Goal: Task Accomplishment & Management: Manage account settings

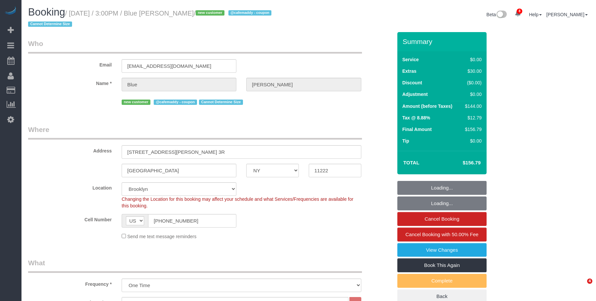
select select "NY"
select select "spot1"
select select "number:62"
select select "number:76"
select select "number:15"
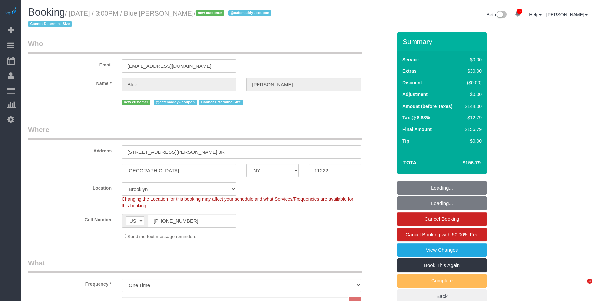
select select "number:5"
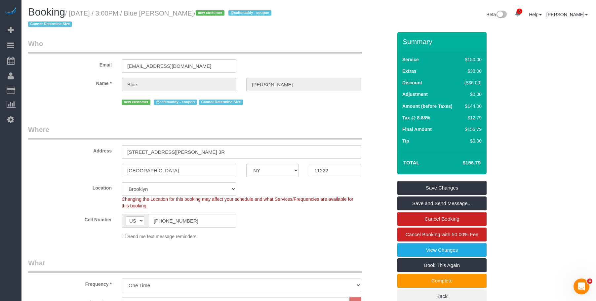
drag, startPoint x: 71, startPoint y: 13, endPoint x: 202, endPoint y: 12, distance: 131.3
click at [202, 12] on small "/ September 01, 2025 / 3:00PM / Blue Sheffer / new customer @cafemaddy - coupon…" at bounding box center [150, 19] width 245 height 19
copy small "September 01, 2025 / 3:00PM / Blue Sheffer"
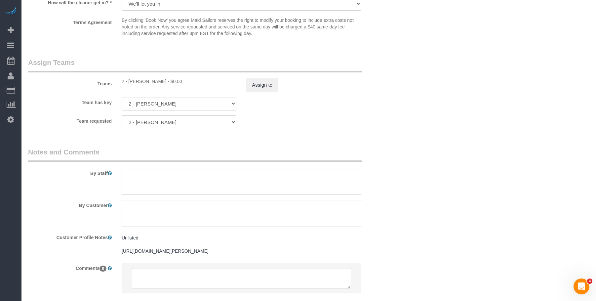
scroll to position [867, 0]
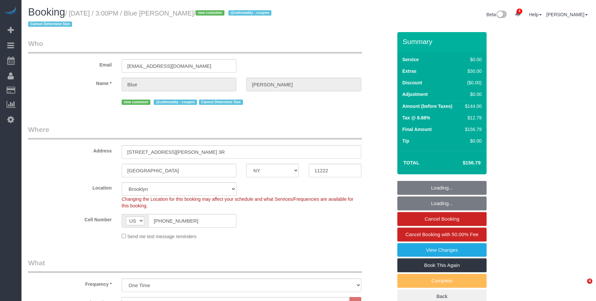
select select "NY"
select select "string:stripe-pm_1S1SPT4VGloSiKo7xUQNZ4BB"
select select "object:813"
select select "spot1"
select select "number:62"
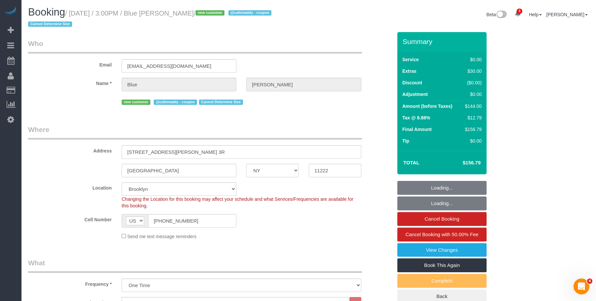
select select "number:76"
select select "number:15"
select select "number:5"
drag, startPoint x: 190, startPoint y: 221, endPoint x: 109, endPoint y: 213, distance: 81.4
click at [107, 215] on div "Cell Number AF AL DZ AD AO AI AQ AG AR AM AW AU AT AZ BS BH BD BB BY BE BZ BJ B…" at bounding box center [210, 221] width 374 height 14
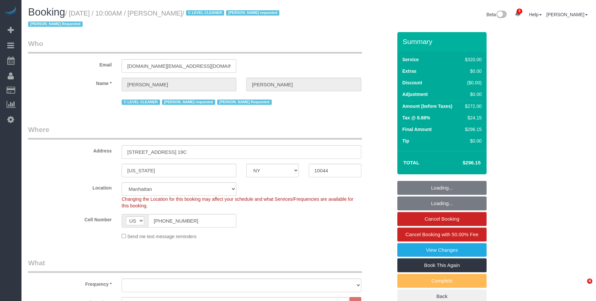
select select "NY"
select select "2"
click at [213, 13] on small "/ September 02, 2025 / 10:00AM / Sergio Moreno / C LEVEL CLEANER Geraldin Basti…" at bounding box center [154, 19] width 253 height 19
select select "object:791"
select select "number:89"
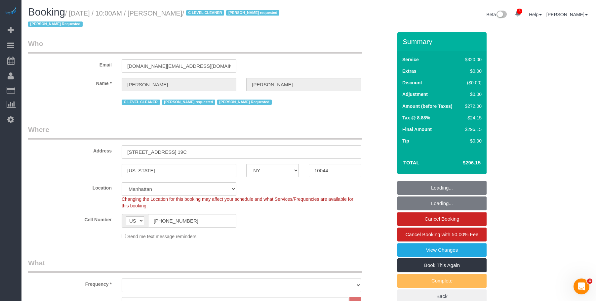
select select "number:90"
select select "number:15"
select select "number:5"
select select "spot1"
select select "object:1343"
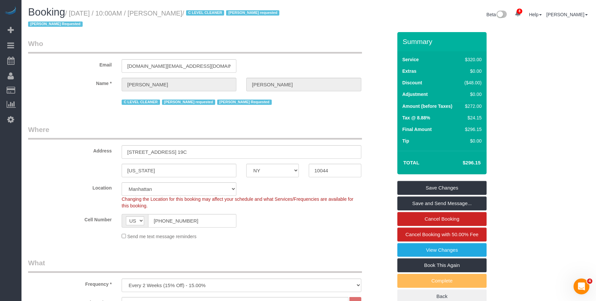
drag, startPoint x: 268, startPoint y: 43, endPoint x: 264, endPoint y: 54, distance: 11.1
click at [268, 43] on legend "Who" at bounding box center [195, 46] width 334 height 15
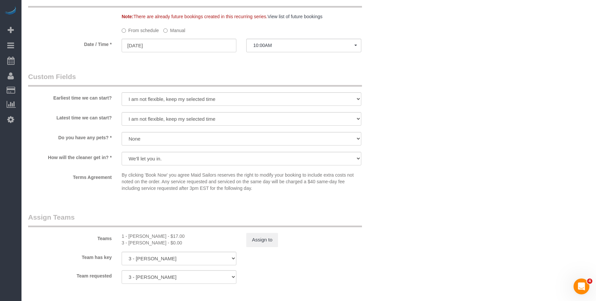
scroll to position [595, 0]
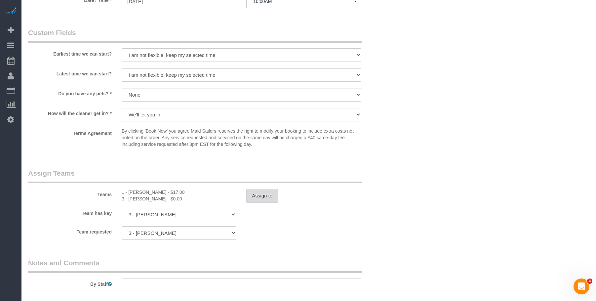
click at [262, 194] on button "Assign to" at bounding box center [262, 196] width 32 height 14
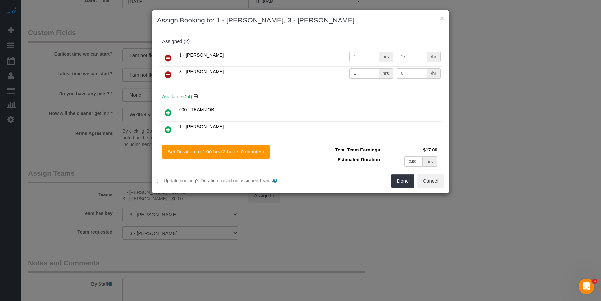
click at [198, 52] on span "1 - [PERSON_NAME]" at bounding box center [201, 54] width 45 height 5
copy span "Chrisdarline"
click at [167, 55] on icon at bounding box center [168, 58] width 7 height 8
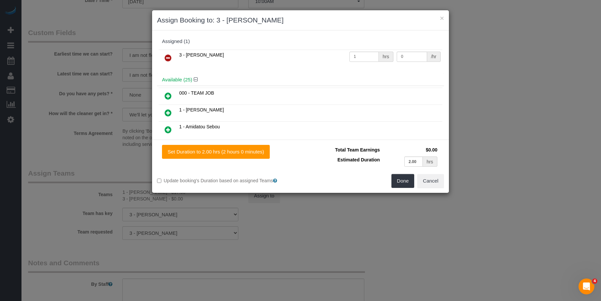
click at [169, 112] on icon at bounding box center [168, 113] width 7 height 8
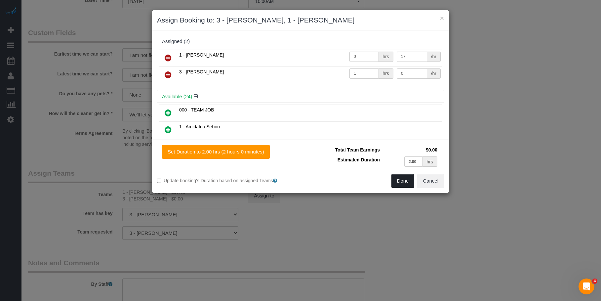
click at [397, 178] on button "Done" at bounding box center [402, 181] width 23 height 14
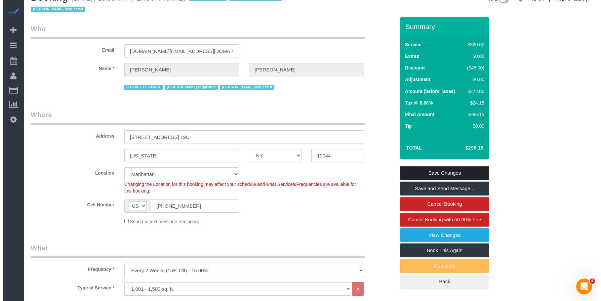
scroll to position [0, 0]
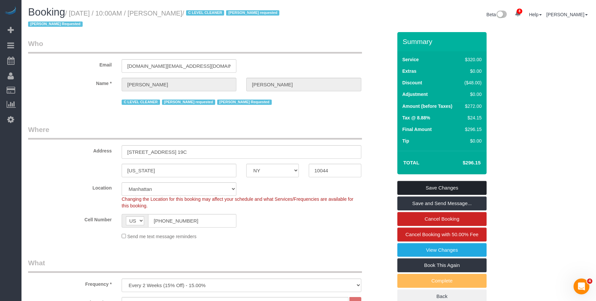
click at [432, 185] on link "Save Changes" at bounding box center [441, 188] width 89 height 14
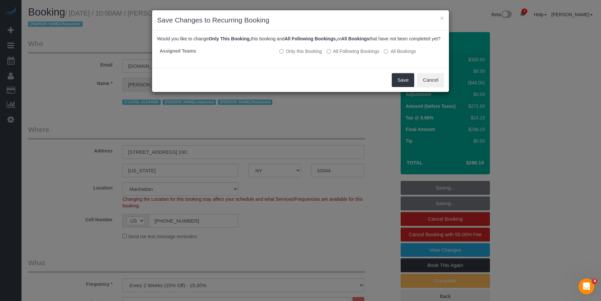
click at [348, 80] on div "Save Cancel" at bounding box center [300, 80] width 297 height 24
click at [401, 87] on button "Save" at bounding box center [403, 80] width 22 height 14
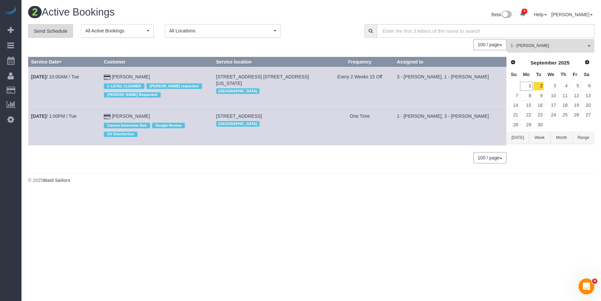
click at [60, 22] on div "2 Active Bookings Beta 8 Your Notifications You have 0 alerts × You have 1 to c…" at bounding box center [311, 16] width 576 height 18
click at [60, 31] on link "Send Schedule" at bounding box center [50, 31] width 45 height 14
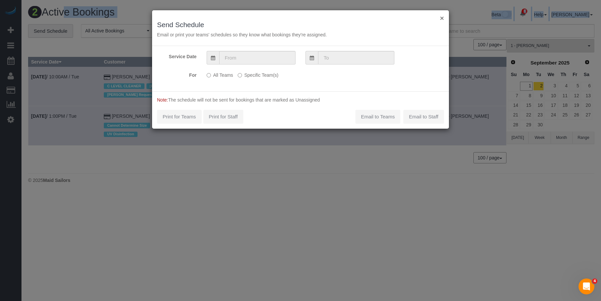
drag, startPoint x: 441, startPoint y: 17, endPoint x: 545, endPoint y: 52, distance: 108.7
click at [442, 17] on button "×" at bounding box center [442, 18] width 4 height 7
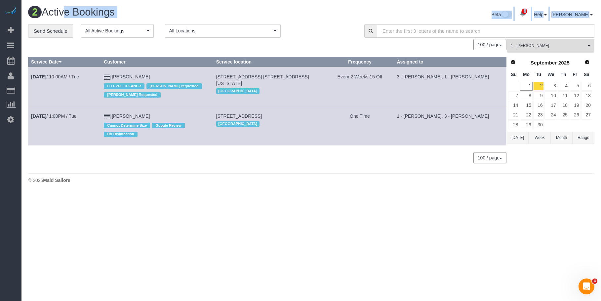
click at [564, 45] on span "1 - [PERSON_NAME]" at bounding box center [548, 46] width 75 height 6
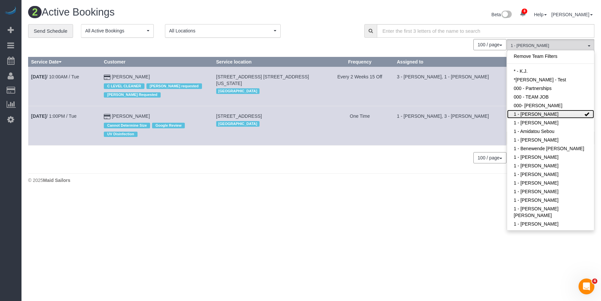
click at [550, 115] on link "1 - [PERSON_NAME]" at bounding box center [550, 114] width 87 height 9
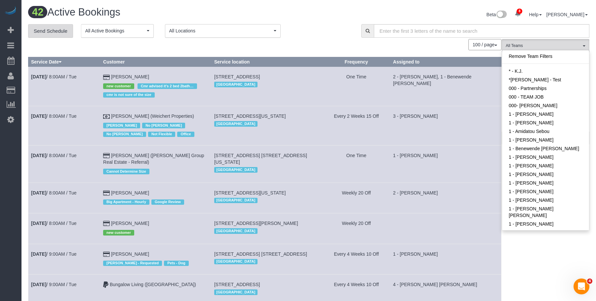
click at [51, 29] on link "Send Schedule" at bounding box center [50, 31] width 45 height 14
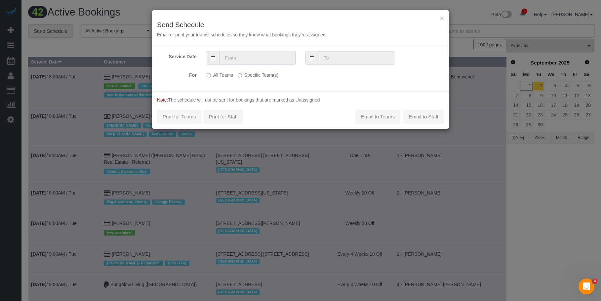
drag, startPoint x: 269, startPoint y: 56, endPoint x: 279, endPoint y: 63, distance: 12.8
click at [269, 56] on input "text" at bounding box center [257, 58] width 76 height 14
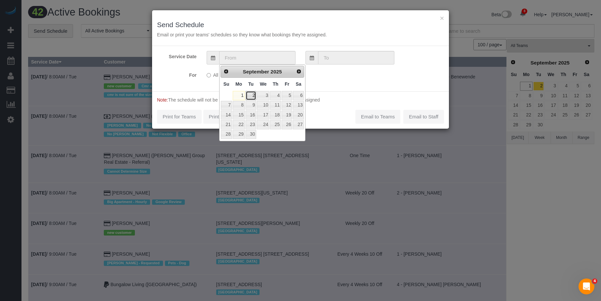
click at [250, 94] on link "2" at bounding box center [251, 95] width 11 height 9
type input "[DATE]"
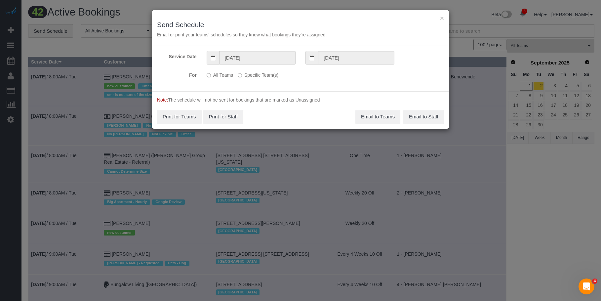
click at [255, 75] on label "Specific Team(s)" at bounding box center [258, 73] width 41 height 9
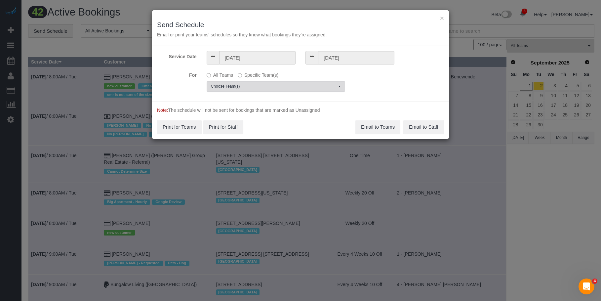
click at [290, 86] on span "Choose Team(s)" at bounding box center [274, 87] width 126 height 6
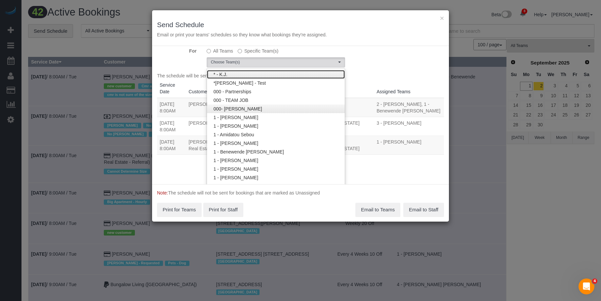
scroll to position [34, 0]
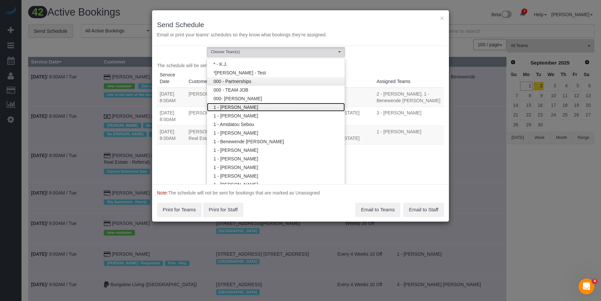
drag, startPoint x: 250, startPoint y: 105, endPoint x: 271, endPoint y: 77, distance: 35.4
click at [250, 105] on link "1 - Abdoulaye Sow" at bounding box center [276, 107] width 138 height 9
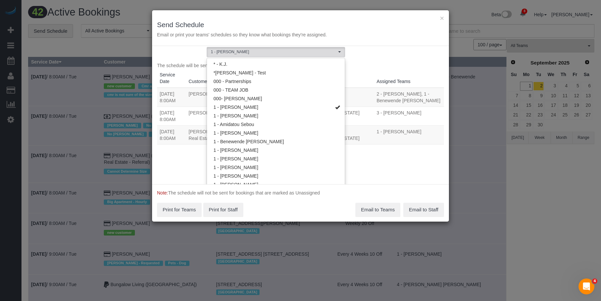
click at [295, 21] on h3 "Send Schedule" at bounding box center [300, 25] width 287 height 8
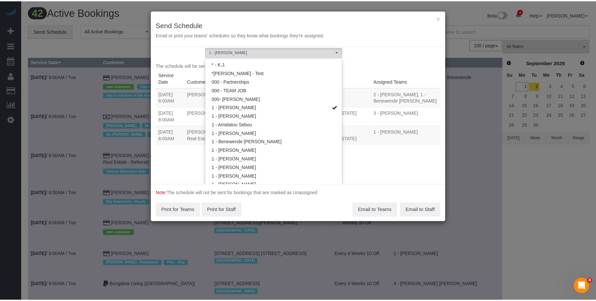
scroll to position [0, 0]
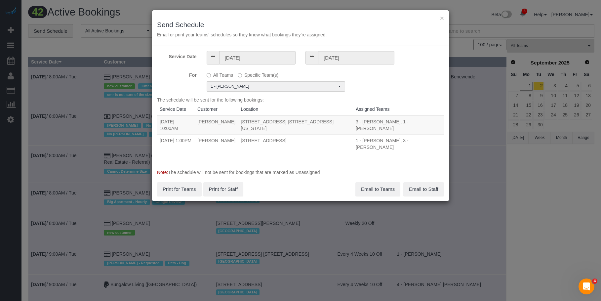
drag, startPoint x: 185, startPoint y: 122, endPoint x: 348, endPoint y: 122, distance: 162.7
click at [348, 122] on tr "09/02/2025 10:00AM Sergio Moreno 30 River Rd, Apt. 19c, New York, NY 10044 3 - …" at bounding box center [300, 124] width 287 height 19
copy tr "10:00AM Sergio Moreno 30 River Rd, Apt. 19c, New York, NY 10044"
drag, startPoint x: 184, startPoint y: 135, endPoint x: 354, endPoint y: 132, distance: 169.3
click at [354, 134] on tr "09/02/2025 1:00PM Sonia Tatninov 1 Boerum Place, Apt 10b, Brooklyn, NY 11201 1 …" at bounding box center [300, 143] width 287 height 19
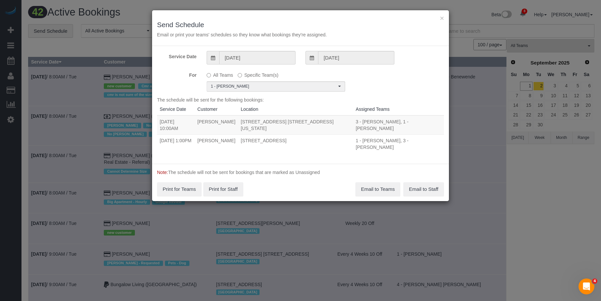
copy tr "1:00PM Sonia Tatninov 1 Boerum Place, Apt 10b, Brooklyn, NY 11201"
drag, startPoint x: 375, startPoint y: 180, endPoint x: 461, endPoint y: 186, distance: 85.5
click at [375, 182] on button "Email to Teams" at bounding box center [377, 189] width 45 height 14
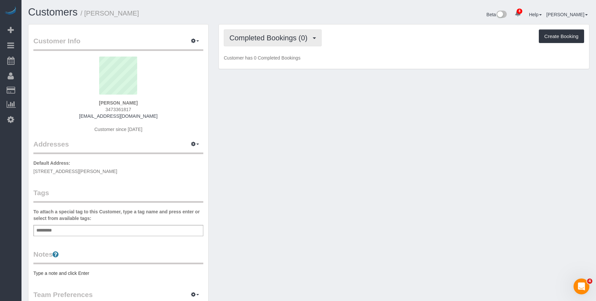
click at [276, 41] on span "Completed Bookings (0)" at bounding box center [269, 38] width 81 height 8
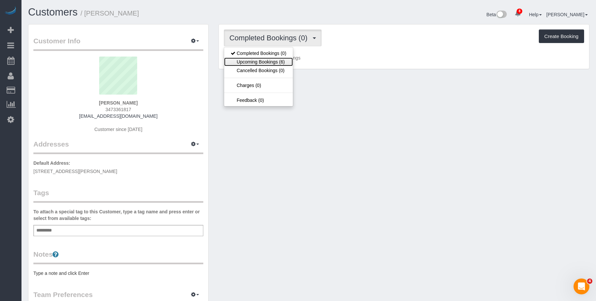
click at [269, 62] on link "Upcoming Bookings (6)" at bounding box center [258, 62] width 69 height 9
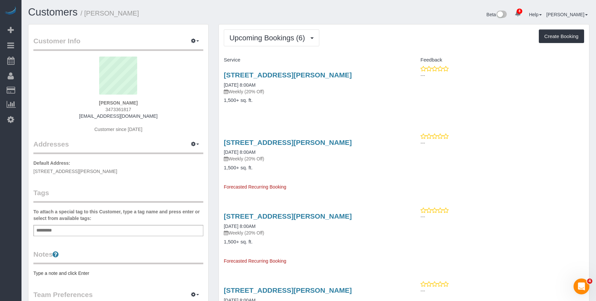
click at [317, 103] on h4 "1,500+ sq. ft." at bounding box center [311, 101] width 175 height 6
click at [283, 32] on button "Upcoming Bookings (6)" at bounding box center [272, 37] width 96 height 17
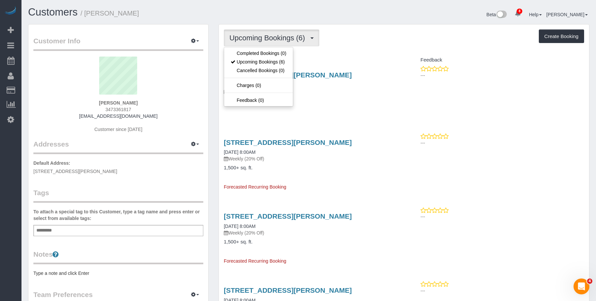
click at [375, 37] on div "Upcoming Bookings (6) Completed Bookings (0) Upcoming Bookings (6) Cancelled Bo…" at bounding box center [404, 37] width 360 height 17
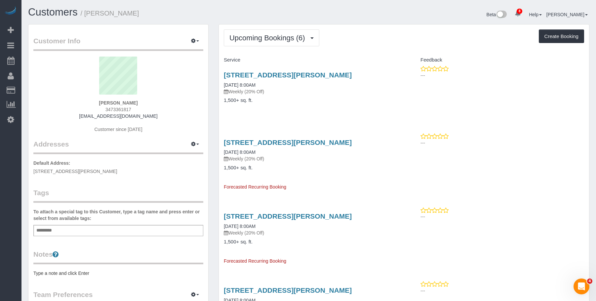
drag, startPoint x: 220, startPoint y: 74, endPoint x: 263, endPoint y: 82, distance: 43.8
click at [263, 82] on div "[STREET_ADDRESS][PERSON_NAME] [DATE] 8:00AM Weekly (20% Off) 1,500+ sq. ft." at bounding box center [311, 90] width 185 height 51
copy link "[STREET_ADDRESS][PERSON_NAME]"
drag, startPoint x: 360, startPoint y: 25, endPoint x: 417, endPoint y: 11, distance: 58.6
click at [362, 25] on div "Upcoming Bookings (6) Completed Bookings (0) Upcoming Bookings (6) Cancelled Bo…" at bounding box center [404, 265] width 370 height 483
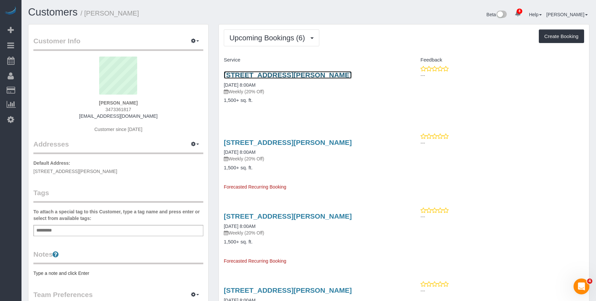
click at [280, 75] on link "197 Gordon Street Apt 2k, 2k, Staten Island, NY 10304" at bounding box center [288, 75] width 128 height 8
click at [334, 116] on div "197 Gordon Street Apt 2k, 2k, Staten Island, NY 10304 09/02/2025 8:00AM Weekly …" at bounding box center [311, 90] width 185 height 51
drag, startPoint x: 219, startPoint y: 72, endPoint x: 264, endPoint y: 82, distance: 46.4
click at [264, 82] on div "197 Gordon Street Apt 2k, 2k, Staten Island, NY 10304 09/02/2025 8:00AM Weekly …" at bounding box center [311, 90] width 185 height 51
click at [313, 103] on h4 "1,500+ sq. ft." at bounding box center [311, 101] width 175 height 6
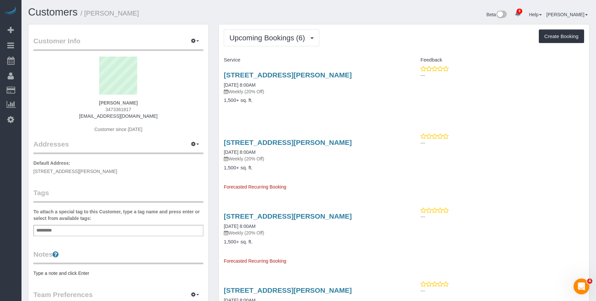
drag, startPoint x: 220, startPoint y: 71, endPoint x: 256, endPoint y: 83, distance: 38.4
click at [256, 83] on div "197 Gordon Street Apt 2k, 2k, Staten Island, NY 10304 09/02/2025 8:00AM Weekly …" at bounding box center [311, 90] width 185 height 51
copy link "197 Gordon Street Apt 2k, 2k, Staten Island, NY 10304"
drag, startPoint x: 314, startPoint y: 11, endPoint x: 449, endPoint y: 0, distance: 134.7
click at [315, 11] on div "Beta 8 Your Notifications You have 0 alerts × You have 1 to charge for 08/30/20…" at bounding box center [452, 16] width 286 height 18
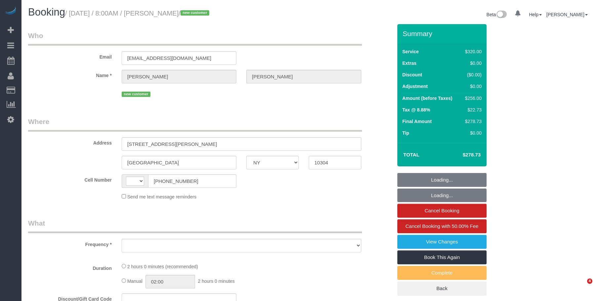
select select "NY"
select select "string:[GEOGRAPHIC_DATA]"
select select "object:692"
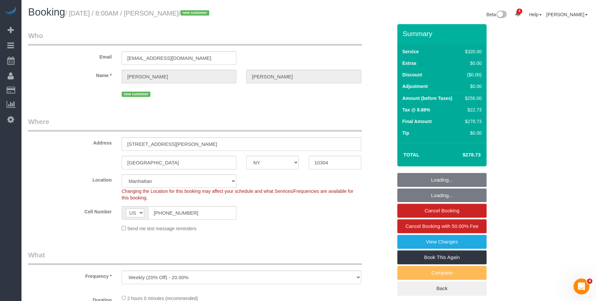
select select "string:stripe-pm_1S2eAF4VGloSiKo7vkQGNOUN"
select select "spot1"
select select "number:56"
select select "number:79"
select select "number:13"
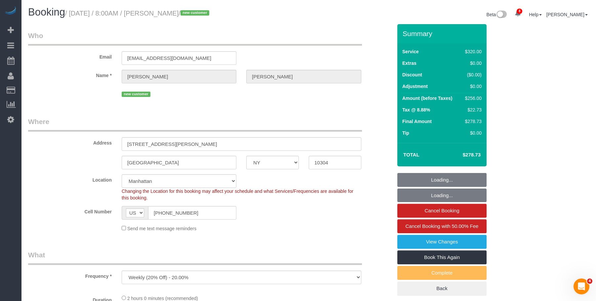
select select "number:5"
select select "object:937"
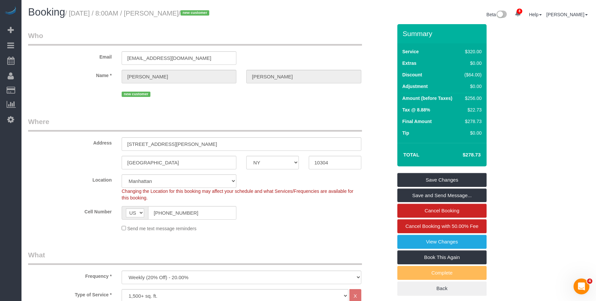
drag, startPoint x: 82, startPoint y: 15, endPoint x: 207, endPoint y: 15, distance: 125.6
click at [207, 15] on small "/ September 02, 2025 / 8:00AM / Genara Burks / new customer" at bounding box center [138, 13] width 146 height 7
copy small "September 02, 2025 / 8:00AM / Genara Burks"
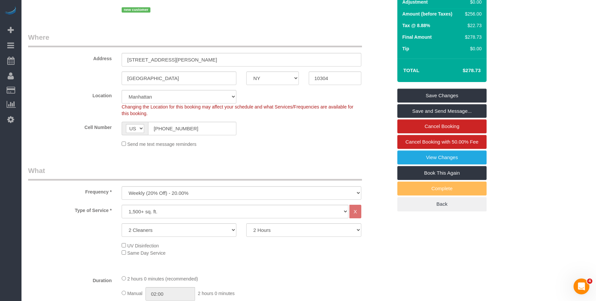
scroll to position [33, 0]
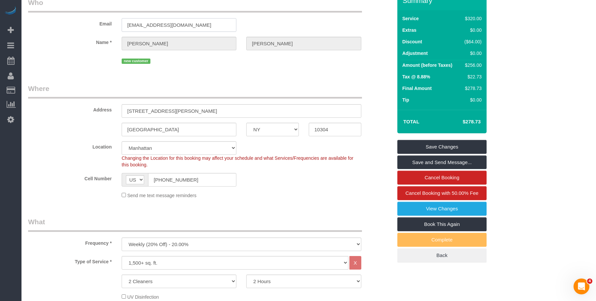
drag, startPoint x: 206, startPoint y: 31, endPoint x: 63, endPoint y: 27, distance: 143.2
click at [63, 27] on div "Email genera_burks@hotmail.com" at bounding box center [210, 15] width 374 height 34
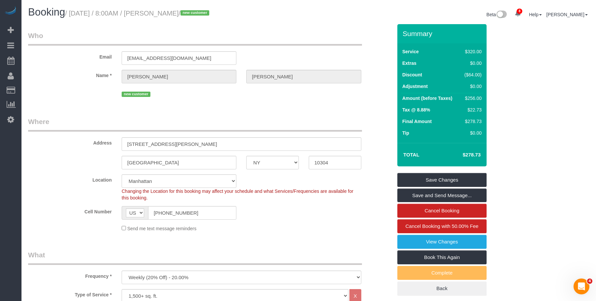
drag, startPoint x: 168, startPoint y: 12, endPoint x: 207, endPoint y: 14, distance: 39.4
click at [207, 14] on small "/ September 02, 2025 / 8:00AM / Genara Burks / new customer" at bounding box center [138, 13] width 146 height 7
copy small "Genara Burks"
drag, startPoint x: 191, startPoint y: 215, endPoint x: 132, endPoint y: 179, distance: 69.3
click at [107, 208] on div "Cell Number AF AL DZ AD AO AI AQ AG AR AM AW AU AT AZ BS BH BD BB BY BE BZ BJ B…" at bounding box center [210, 213] width 374 height 14
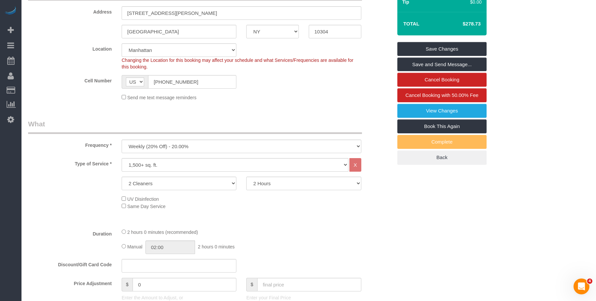
scroll to position [165, 0]
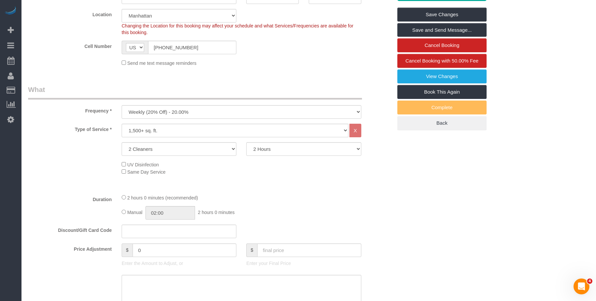
click at [269, 87] on legend "What" at bounding box center [195, 92] width 334 height 15
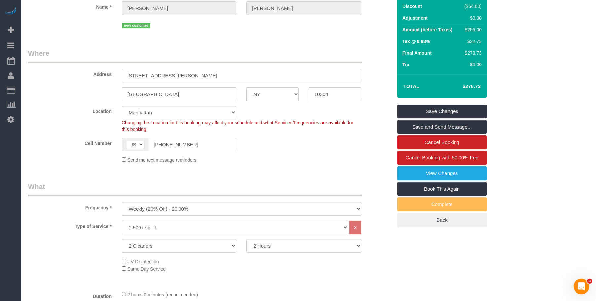
scroll to position [66, 0]
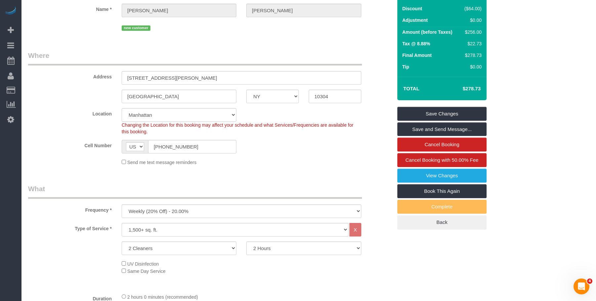
click at [224, 57] on legend "Where" at bounding box center [195, 58] width 334 height 15
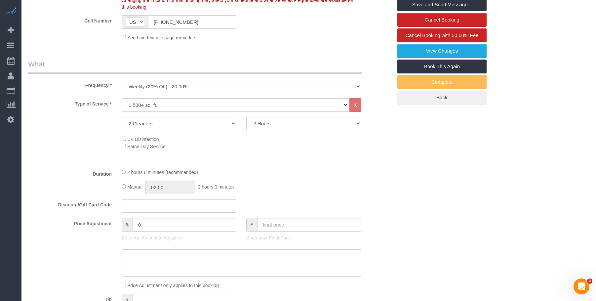
scroll to position [231, 0]
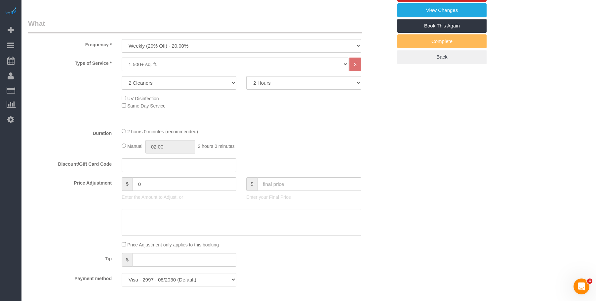
click at [336, 120] on div "Type of Service * Under 1,000 sq. ft. 1,001 - 1,500 sq. ft. 1,500+ sq. ft. Cust…" at bounding box center [210, 90] width 364 height 65
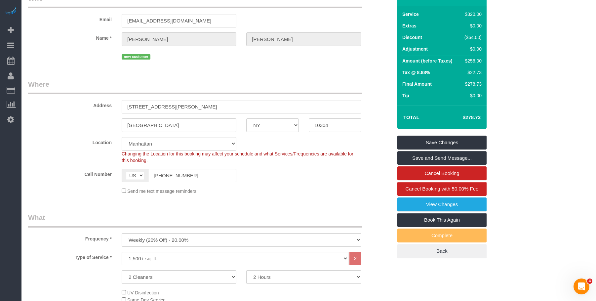
scroll to position [33, 0]
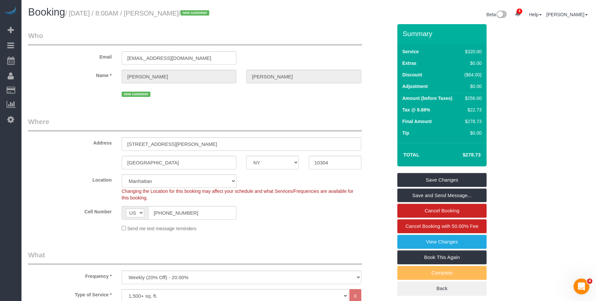
drag, startPoint x: 276, startPoint y: 43, endPoint x: 465, endPoint y: 111, distance: 201.0
click at [277, 43] on legend "Who" at bounding box center [195, 38] width 334 height 15
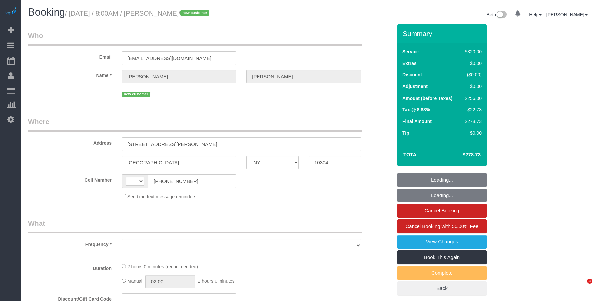
select select "NY"
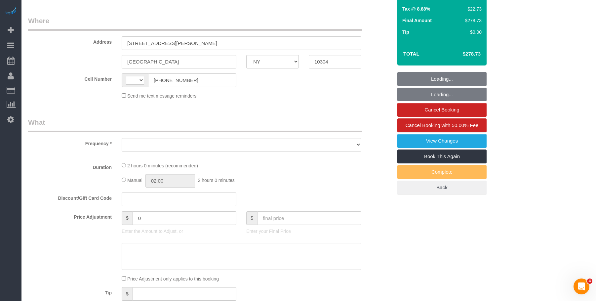
select select "string:[GEOGRAPHIC_DATA]"
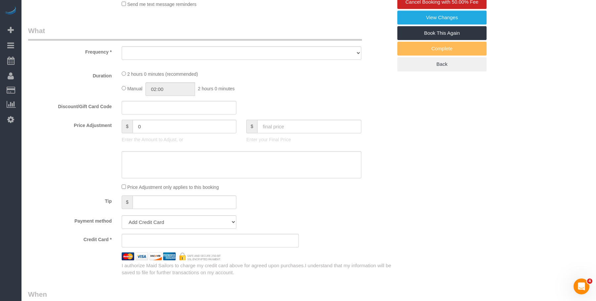
select select "object:692"
select select "string:stripe-pm_1S2eAF4VGloSiKo7vkQGNOUN"
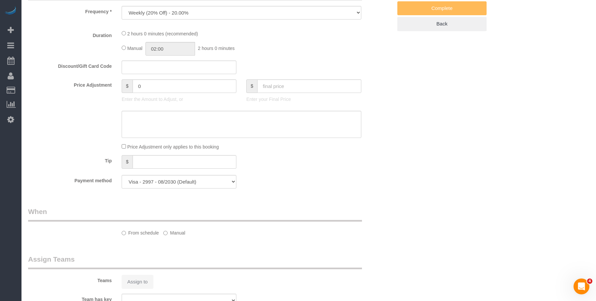
select select "spot1"
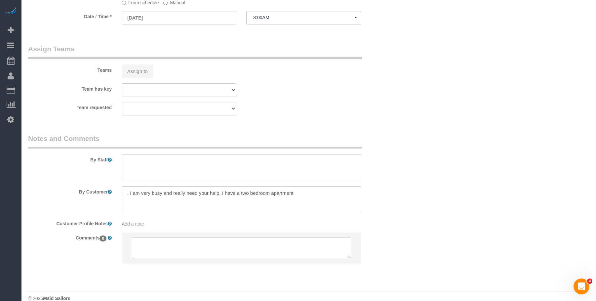
select select "object:792"
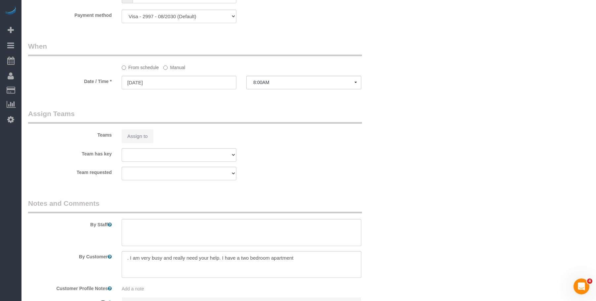
select select "number:56"
select select "number:79"
select select "number:13"
select select "number:5"
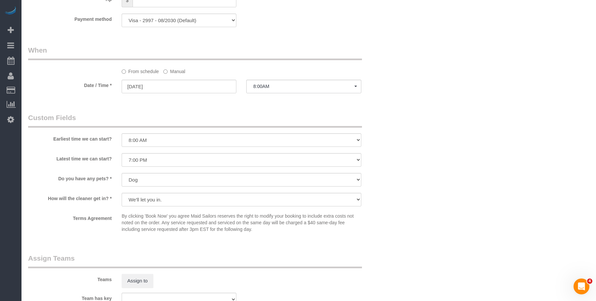
scroll to position [395, 0]
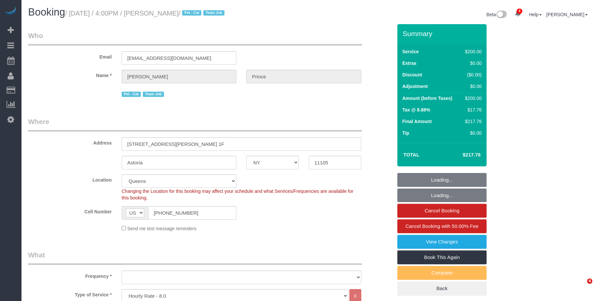
select select "NY"
select select "150"
select select "string:stripe-pm_1S2cWC4VGloSiKo74hKUaZZ6"
select select "object:1376"
select select "spot1"
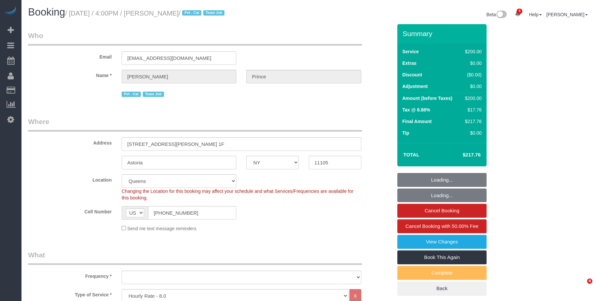
select select "number:89"
select select "number:90"
select select "number:14"
select select "number:5"
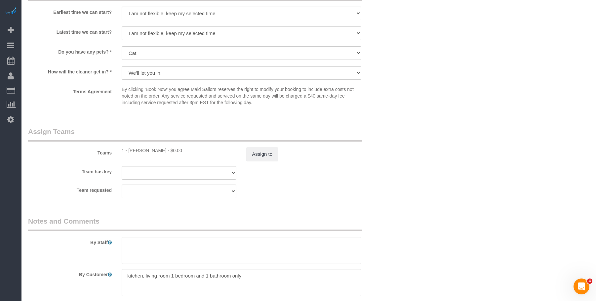
scroll to position [661, 0]
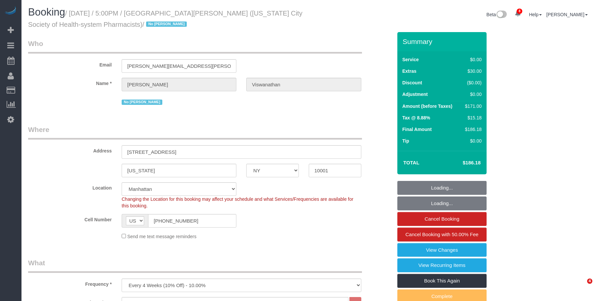
select select "NY"
select select "1"
select select "spot1"
select select "number:89"
select select "number:90"
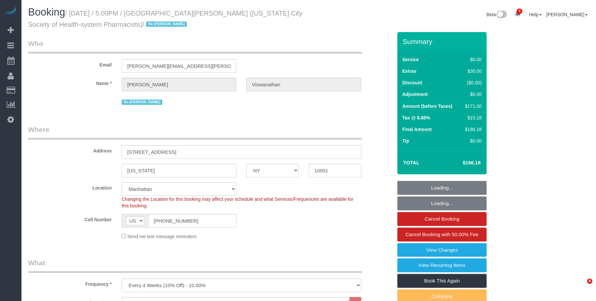
select select "number:15"
select select "number:5"
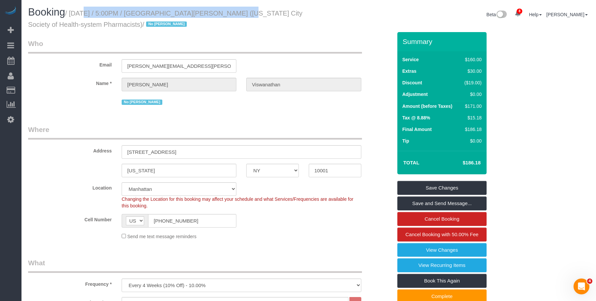
drag, startPoint x: 72, startPoint y: 13, endPoint x: 227, endPoint y: 13, distance: 154.4
click at [227, 13] on small "/ September 01, 2025 / 5:00PM / Harsha Viswanathan (New York City Society of He…" at bounding box center [165, 19] width 274 height 19
copy small "September 01, 2025 / 5:00PM / Harsha Viswanathan"
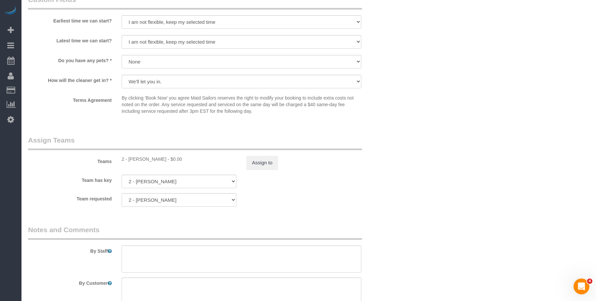
scroll to position [862, 0]
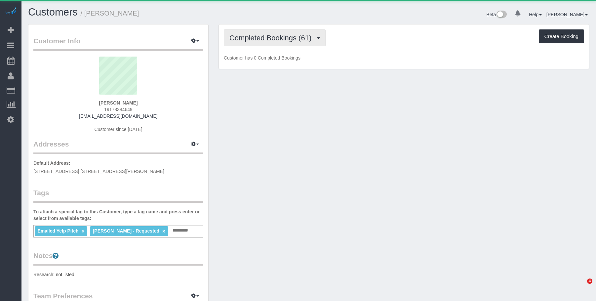
click at [276, 34] on span "Completed Bookings (61)" at bounding box center [271, 38] width 85 height 8
click at [0, 0] on link "Upcoming Bookings (7)" at bounding box center [0, 0] width 0 height 0
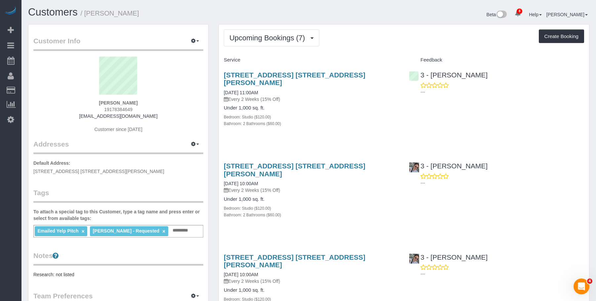
click at [355, 101] on p "Every 2 Weeks (15% Off)" at bounding box center [311, 99] width 175 height 7
click at [357, 75] on link "[STREET_ADDRESS] [STREET_ADDRESS][PERSON_NAME]" at bounding box center [295, 78] width 142 height 15
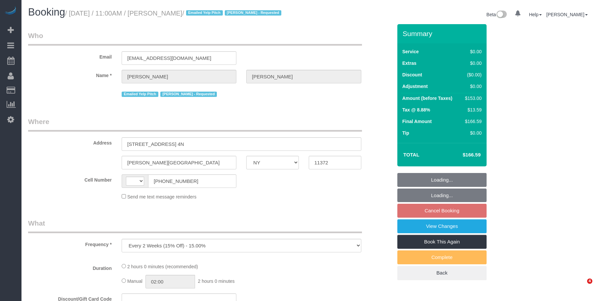
select select "NY"
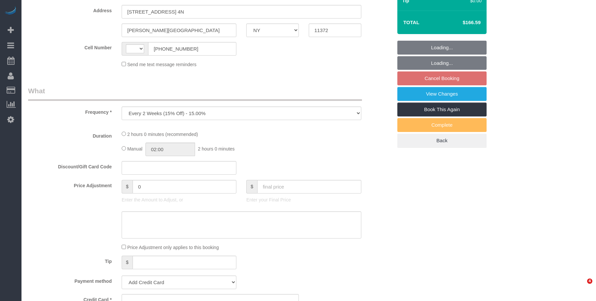
select select "string:[GEOGRAPHIC_DATA]"
select select "string:stripe-pm_1JDWDm4VGloSiKo7oIyGWjZ6"
select select "spot4"
select select "number:89"
select select "number:90"
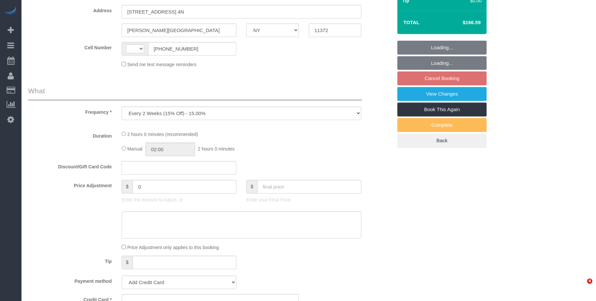
select select "number:15"
select select "number:5"
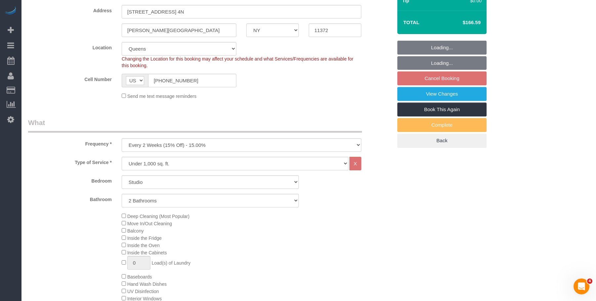
select select "object:1331"
select select "2"
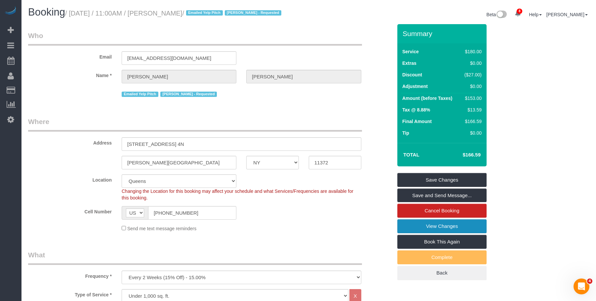
click at [446, 232] on link "View Changes" at bounding box center [441, 226] width 89 height 14
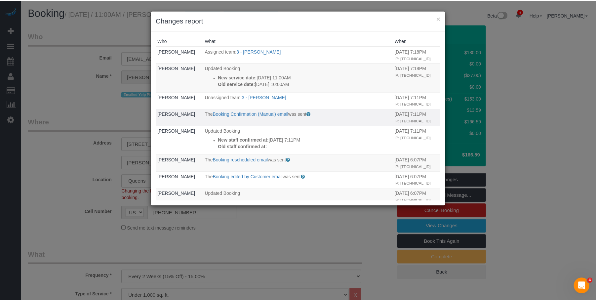
scroll to position [99, 0]
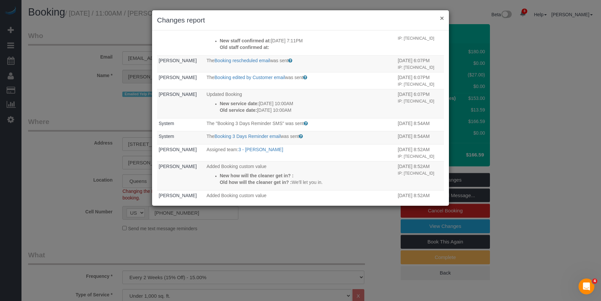
click at [443, 16] on button "×" at bounding box center [442, 18] width 4 height 7
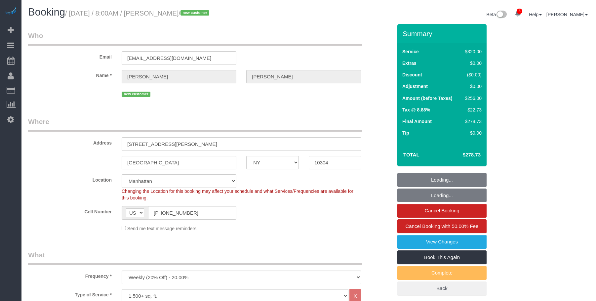
select select "NY"
select select "spot1"
select select "number:56"
select select "number:79"
select select "number:13"
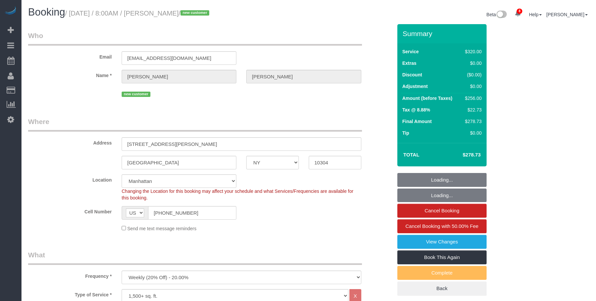
select select "number:5"
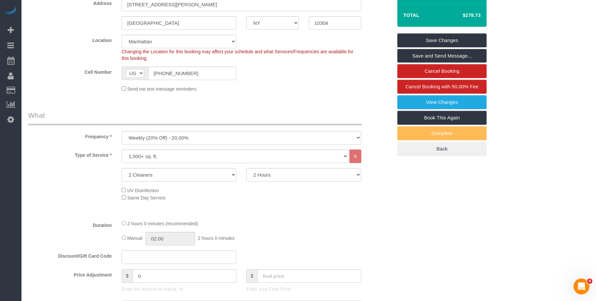
scroll to position [165, 0]
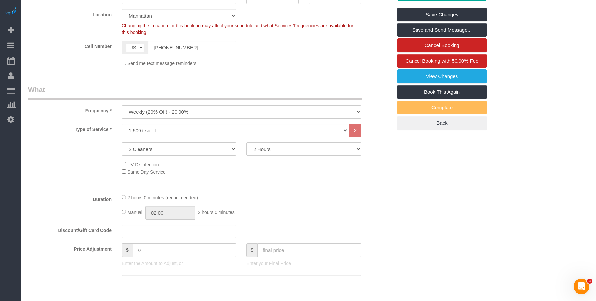
click at [273, 89] on legend "What" at bounding box center [195, 92] width 334 height 15
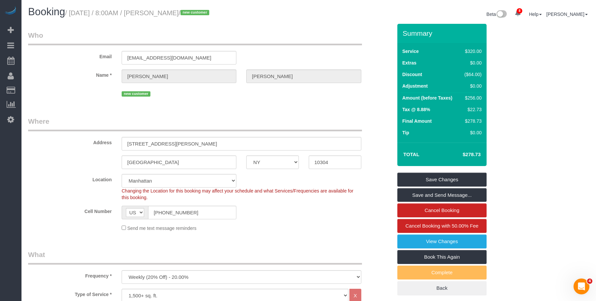
scroll to position [0, 0]
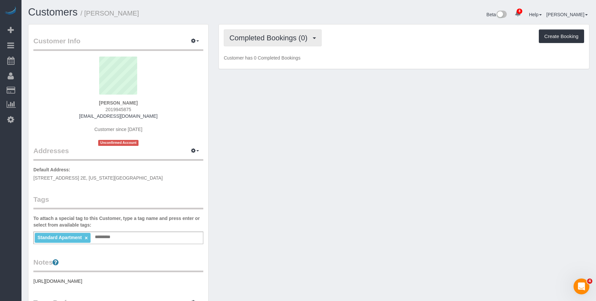
drag, startPoint x: 253, startPoint y: 42, endPoint x: 251, endPoint y: 60, distance: 17.6
click at [254, 42] on button "Completed Bookings (0)" at bounding box center [273, 37] width 98 height 17
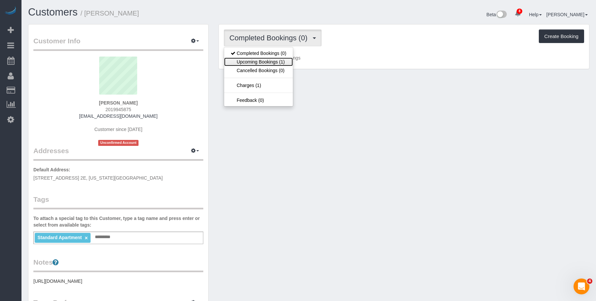
click at [252, 61] on link "Upcoming Bookings (1)" at bounding box center [258, 62] width 69 height 9
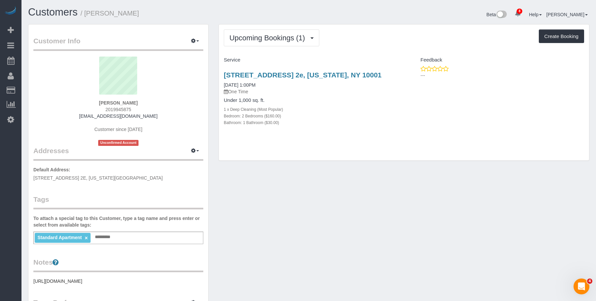
click at [367, 140] on div "Upcoming Bookings (1) Completed Bookings (0) Upcoming Bookings (1) Cancelled Bo…" at bounding box center [404, 92] width 370 height 136
click at [335, 72] on link "244 Tenth Avenue, Apt. 2e, New York, NY 10001" at bounding box center [303, 75] width 158 height 8
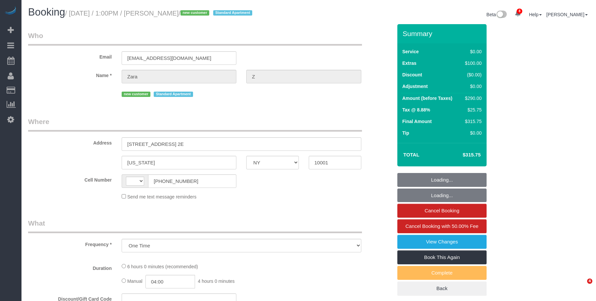
select select "NY"
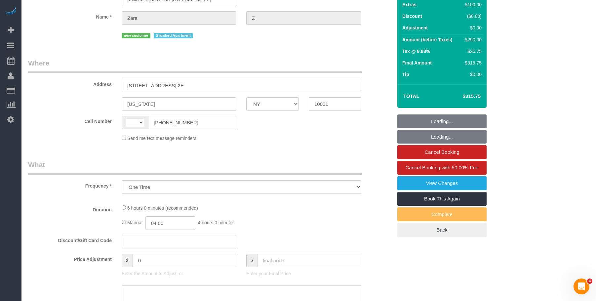
select select "string:stripe-pm_1S2goY4VGloSiKo7UUfBN7cp"
select select "number:59"
select select "number:90"
select select "number:15"
select select "number:5"
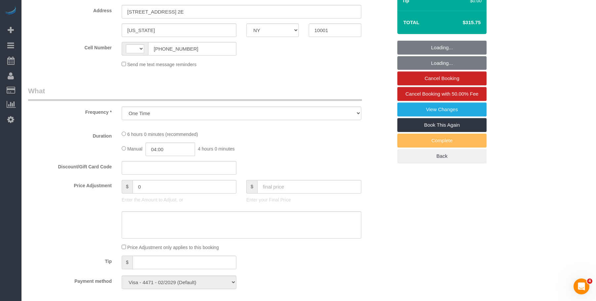
select select "string:US"
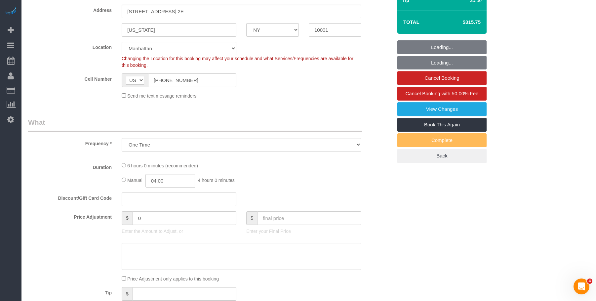
select select "spot1"
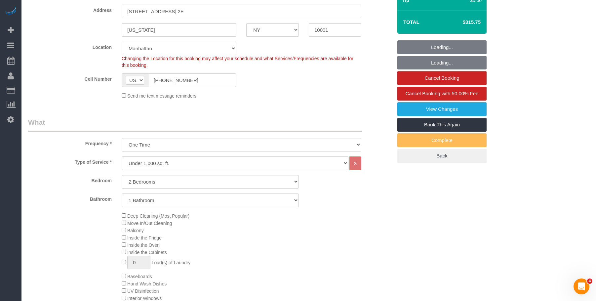
select select "object:1241"
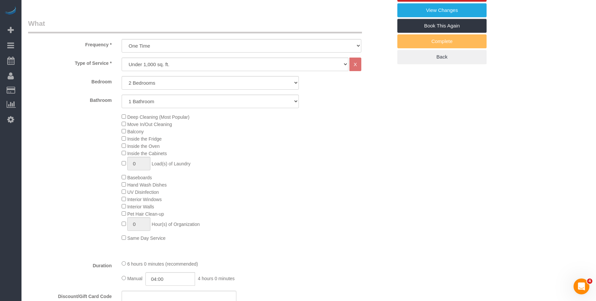
select select "2"
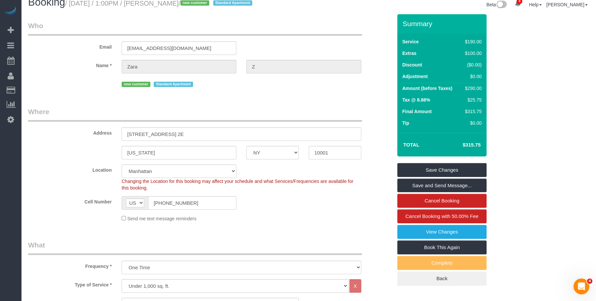
scroll to position [0, 0]
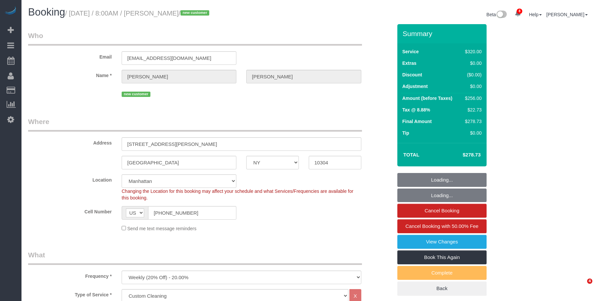
select select "NY"
select select "240"
select select "number:56"
select select "number:79"
select select "number:13"
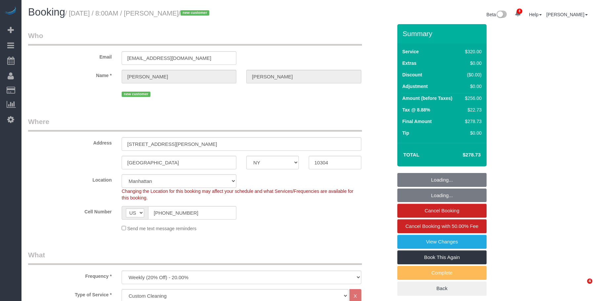
select select "number:5"
select select "spot1"
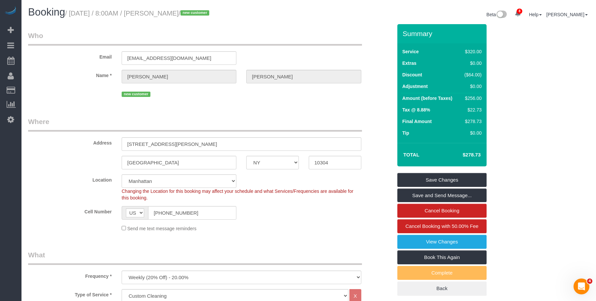
drag, startPoint x: 271, startPoint y: 101, endPoint x: 275, endPoint y: 102, distance: 4.0
click at [271, 101] on fieldset "Who Email genera_burks@hotmail.com Name * Genara Burks new customer" at bounding box center [210, 67] width 364 height 73
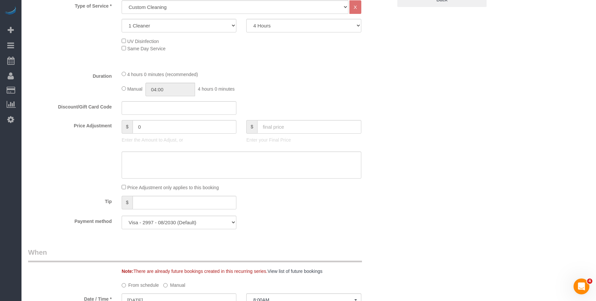
scroll to position [231, 0]
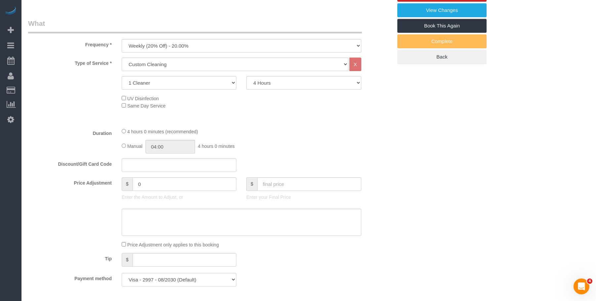
click at [309, 145] on div "Manual 04:00 4 hours 0 minutes" at bounding box center [242, 147] width 240 height 14
click at [326, 130] on div "4 hours 0 minutes (recommended)" at bounding box center [242, 131] width 240 height 7
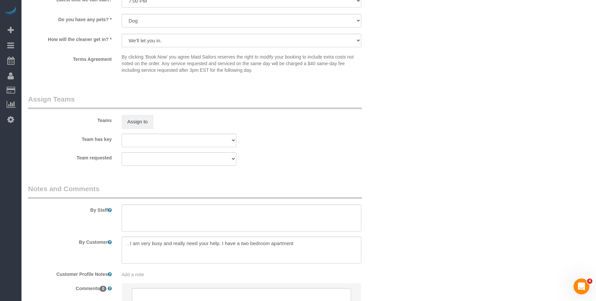
scroll to position [722, 0]
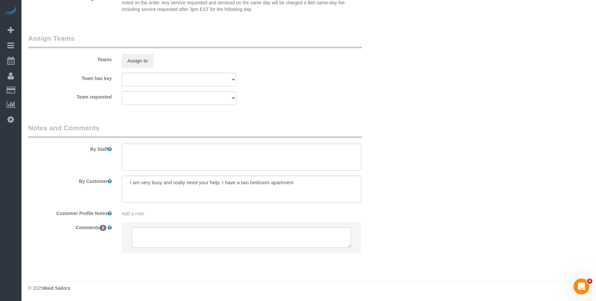
click at [355, 100] on div "Team requested 000- Donna Mercado 000 - Partnerships 000 - TEAM JOB 1 - Abdoula…" at bounding box center [210, 98] width 374 height 14
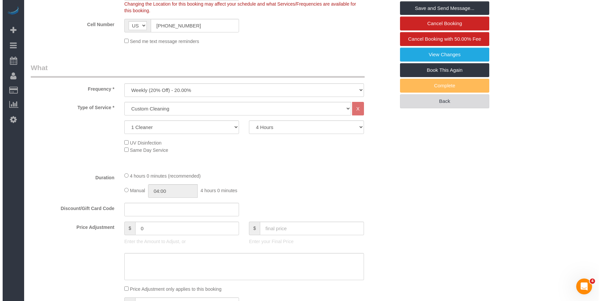
scroll to position [160, 0]
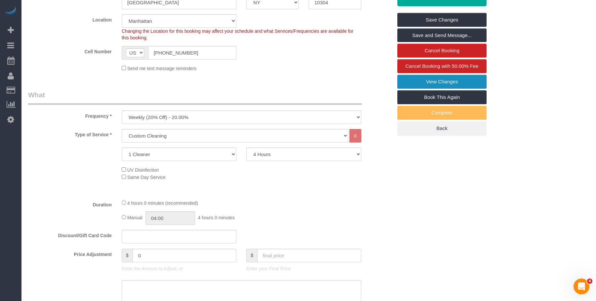
click at [447, 80] on link "View Changes" at bounding box center [441, 82] width 89 height 14
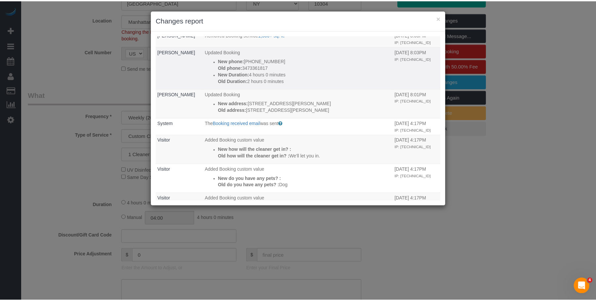
scroll to position [0, 0]
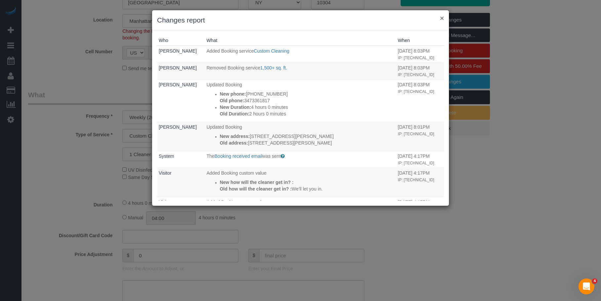
click at [441, 18] on button "×" at bounding box center [442, 18] width 4 height 7
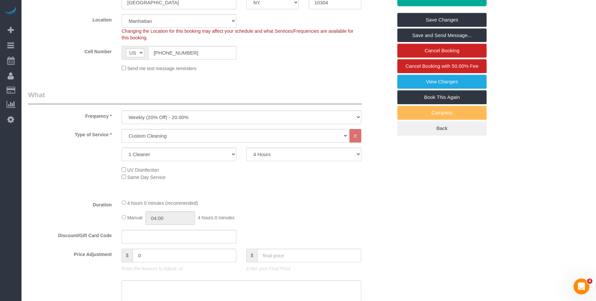
drag, startPoint x: 258, startPoint y: 88, endPoint x: 83, endPoint y: 3, distance: 194.6
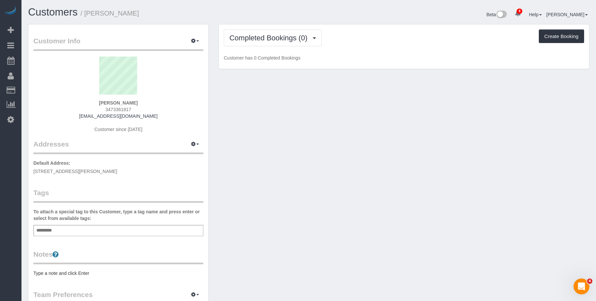
drag, startPoint x: 87, startPoint y: 14, endPoint x: 140, endPoint y: 14, distance: 53.2
click at [140, 14] on h1 "Customers / [PERSON_NAME]" at bounding box center [166, 12] width 276 height 11
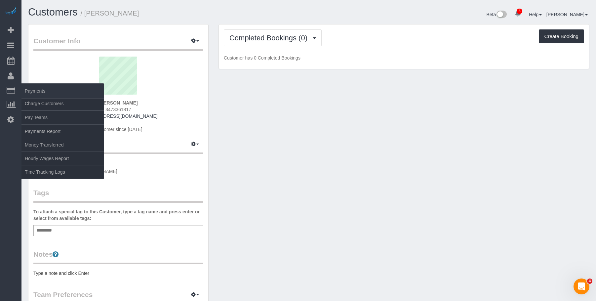
copy small "[PERSON_NAME]"
click at [58, 104] on link "Charge Customers" at bounding box center [62, 103] width 83 height 13
select select
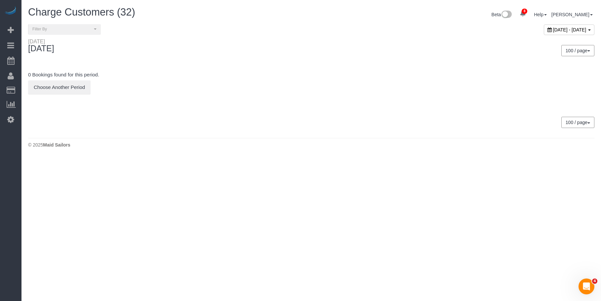
click at [553, 31] on span "September 01, 2025 - September 01, 2025" at bounding box center [569, 29] width 33 height 5
type input "**********"
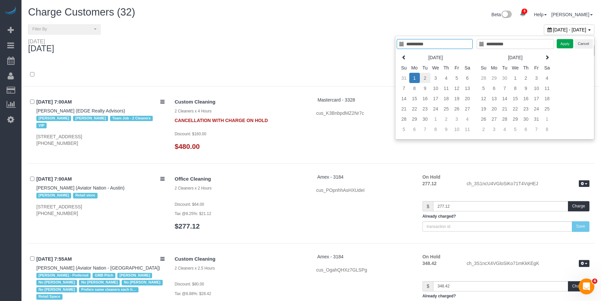
type input "**********"
click at [422, 79] on td "2" at bounding box center [420, 78] width 11 height 10
type input "**********"
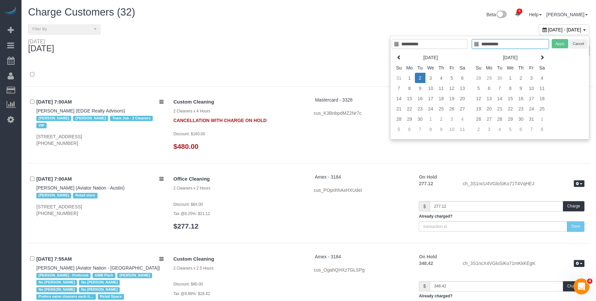
click at [422, 79] on td "2" at bounding box center [420, 78] width 11 height 10
type input "**********"
click at [555, 45] on button "Apply" at bounding box center [560, 44] width 17 height 10
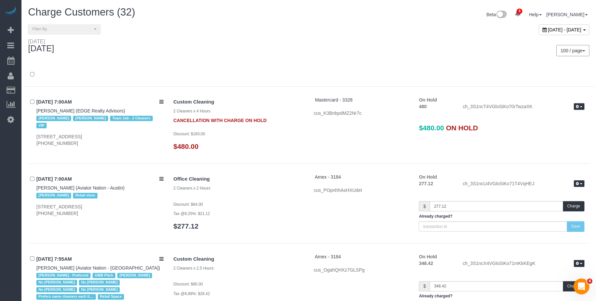
click at [359, 45] on div "100 / page 10 / page 20 / page 30 / page 40 / page 50 / page 100 / page" at bounding box center [452, 50] width 276 height 11
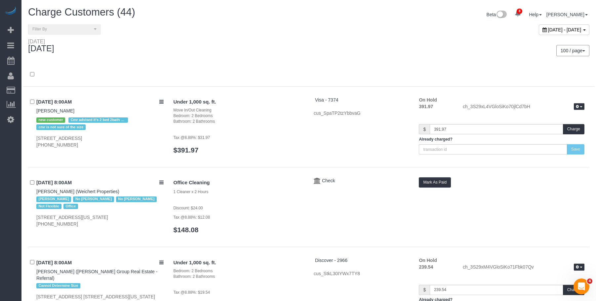
scroll to position [276, 0]
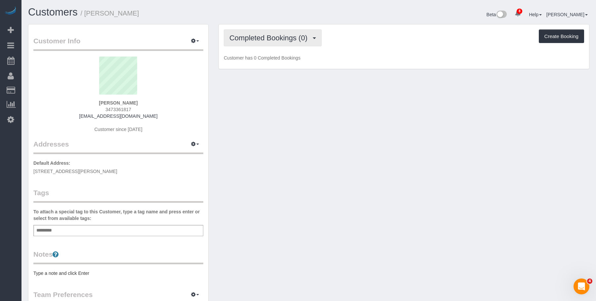
drag, startPoint x: 282, startPoint y: 34, endPoint x: 277, endPoint y: 39, distance: 6.8
click at [282, 34] on span "Completed Bookings (0)" at bounding box center [269, 38] width 81 height 8
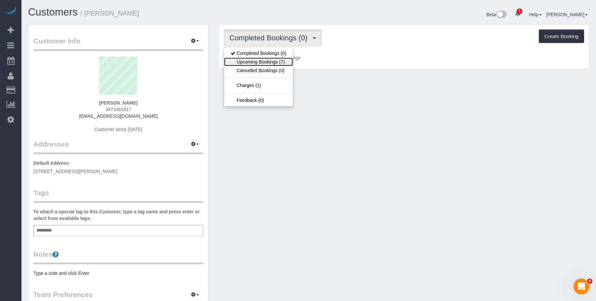
click at [261, 61] on link "Upcoming Bookings (7)" at bounding box center [258, 62] width 69 height 9
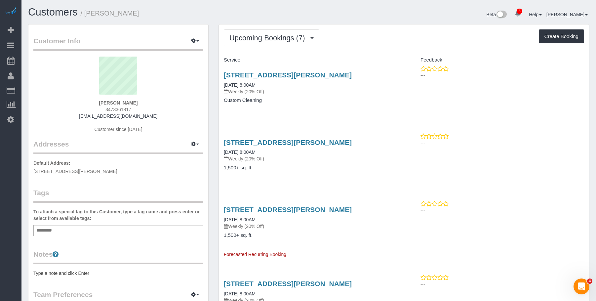
drag, startPoint x: 334, startPoint y: 101, endPoint x: 335, endPoint y: 84, distance: 17.2
click at [334, 101] on h4 "Custom Cleaning" at bounding box center [311, 101] width 175 height 6
click at [340, 74] on link "[STREET_ADDRESS][PERSON_NAME]" at bounding box center [288, 75] width 128 height 8
click at [324, 89] on p "Weekly (20% Off)" at bounding box center [311, 91] width 175 height 7
click at [168, 15] on h1 "Customers / [PERSON_NAME]" at bounding box center [166, 12] width 276 height 11
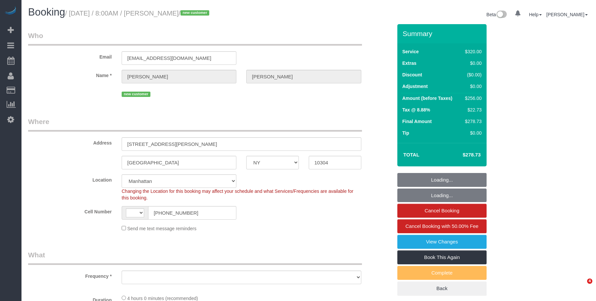
select select "NY"
select select "string:stripe-pm_1S2eAF4VGloSiKo7vkQGNOUN"
select select "240"
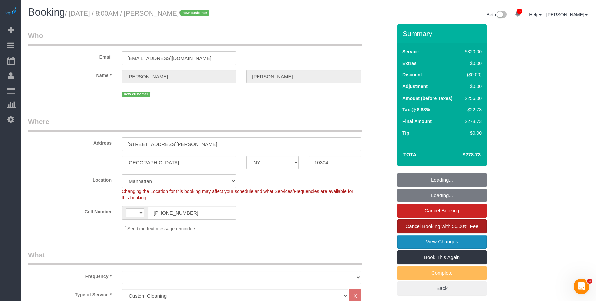
drag, startPoint x: 435, startPoint y: 240, endPoint x: 397, endPoint y: 226, distance: 40.4
click at [435, 240] on link "View Changes" at bounding box center [441, 242] width 89 height 14
select select "string:[GEOGRAPHIC_DATA]"
select select "object:825"
select select "number:56"
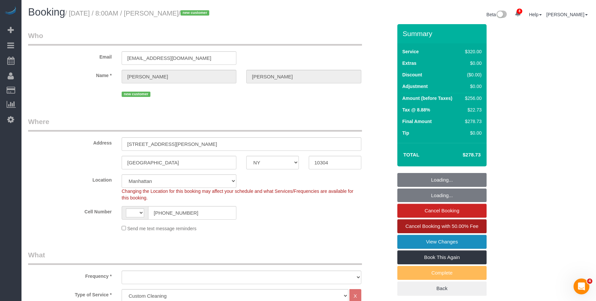
select select "number:79"
select select "number:13"
select select "number:5"
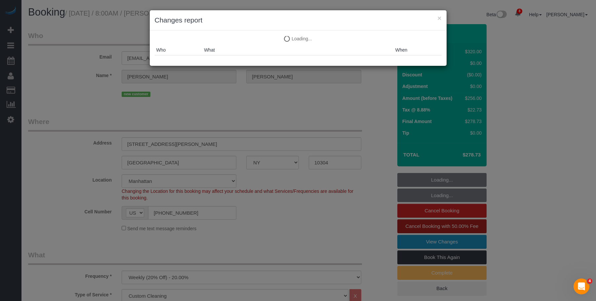
select select "object:1386"
select select "spot1"
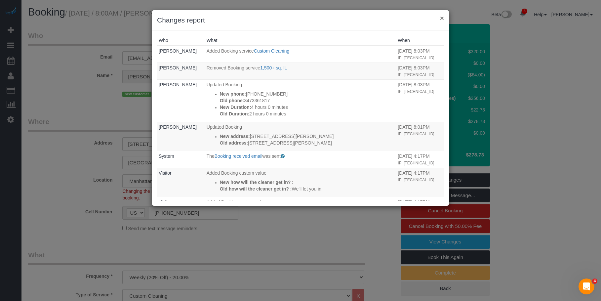
click at [444, 17] on button "×" at bounding box center [442, 18] width 4 height 7
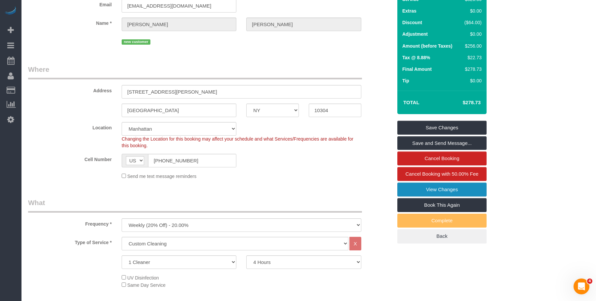
scroll to position [132, 0]
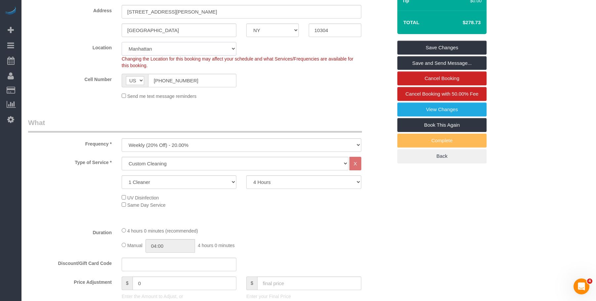
click at [154, 47] on select "Manhattan Austin Boston Bronx Brooklyn Charlotte Denver New Jersey Portland Que…" at bounding box center [179, 49] width 115 height 14
select select "110"
click at [122, 42] on select "Manhattan Austin Boston Bronx Brooklyn Charlotte Denver New Jersey Portland Que…" at bounding box center [179, 49] width 115 height 14
click at [301, 98] on div "Send me text message reminders" at bounding box center [242, 95] width 250 height 7
select select "object:1923"
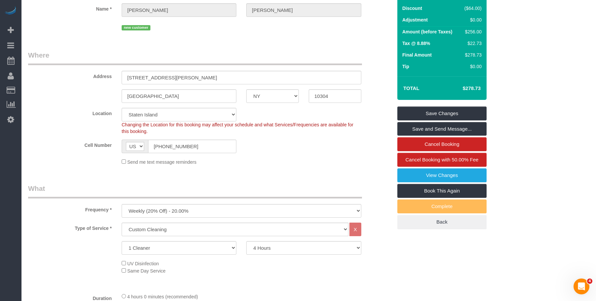
scroll to position [66, 0]
click at [456, 112] on link "Save Changes" at bounding box center [441, 114] width 89 height 14
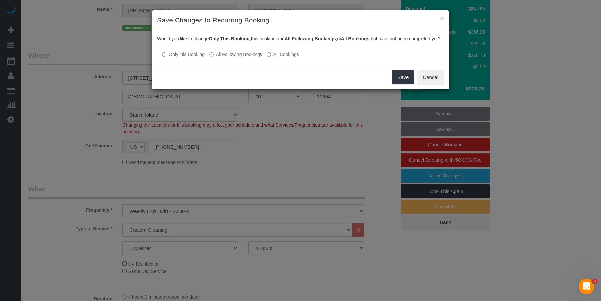
click at [247, 58] on label "All Following Bookings" at bounding box center [235, 54] width 53 height 7
click at [400, 81] on button "Save" at bounding box center [403, 77] width 22 height 14
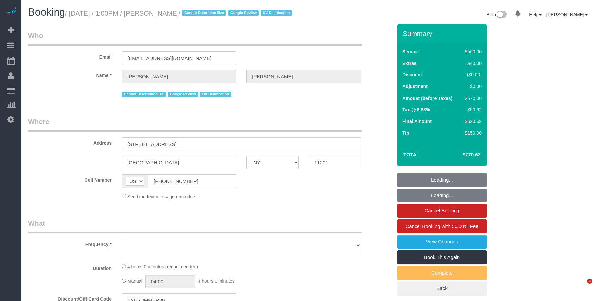
select select "NY"
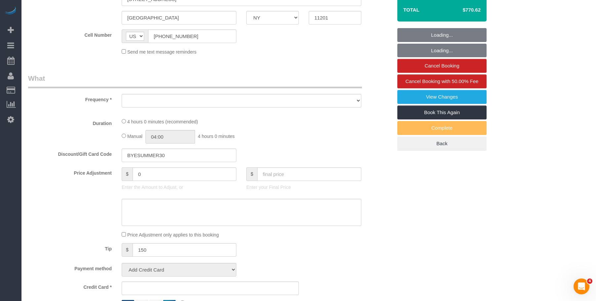
scroll to position [165, 0]
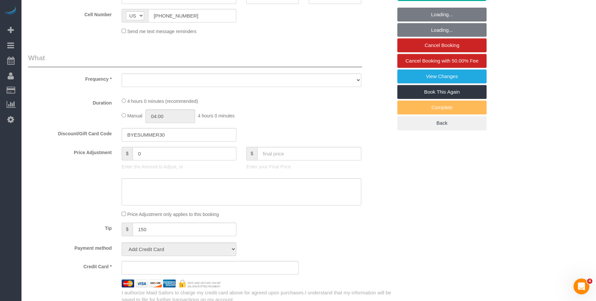
select select "object:710"
select select "number:58"
select select "number:73"
select select "number:15"
select select "number:6"
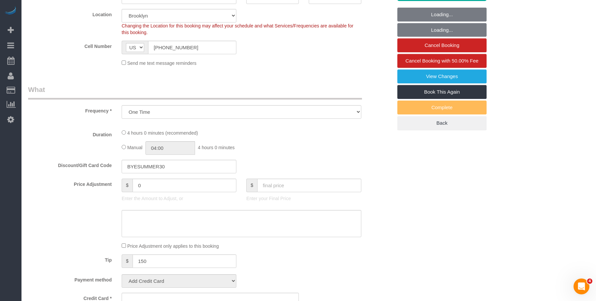
select select "spot1"
select select "string:stripe-pm_1REf1F4VGloSiKo7YgU8u7OP"
select select "2"
select select "210"
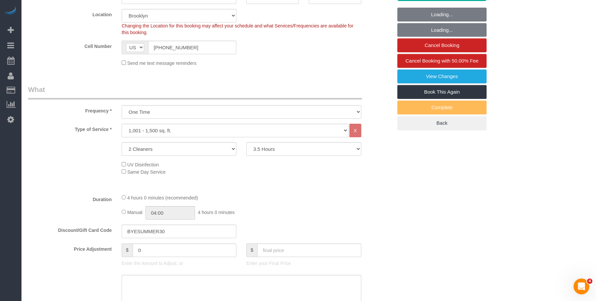
select select "object:945"
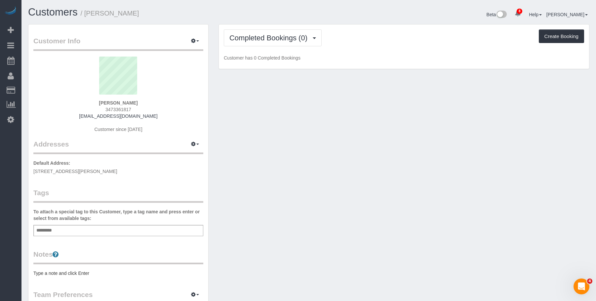
drag, startPoint x: 357, startPoint y: 15, endPoint x: 368, endPoint y: 14, distance: 11.2
click at [357, 15] on div "Beta 8 Your Notifications You have 0 alerts × You have 1 to charge for [DATE] ×…" at bounding box center [452, 16] width 286 height 18
click at [269, 36] on span "Completed Bookings (0)" at bounding box center [269, 38] width 81 height 8
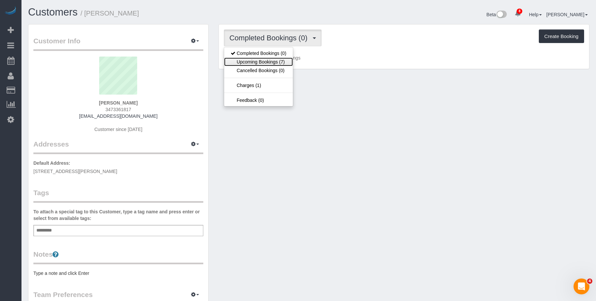
click at [264, 60] on link "Upcoming Bookings (7)" at bounding box center [258, 62] width 69 height 9
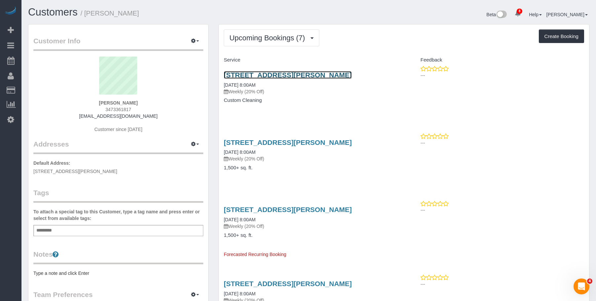
click at [287, 76] on link "197 Gordon Street, Apt 2k, Staten Island, NY 10304" at bounding box center [288, 75] width 128 height 8
click at [194, 40] on icon "button" at bounding box center [193, 41] width 5 height 4
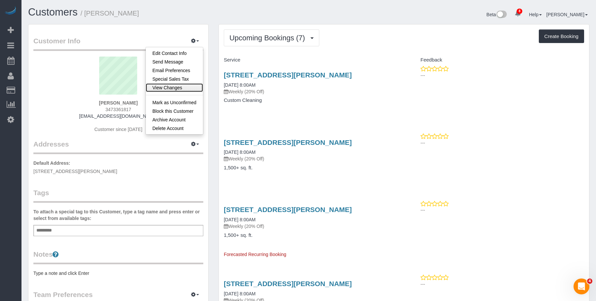
click at [172, 88] on link "View Changes" at bounding box center [174, 87] width 57 height 9
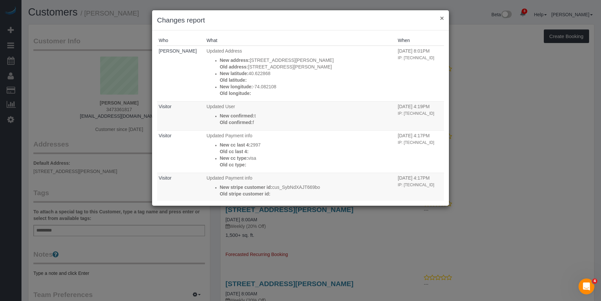
click at [442, 17] on button "×" at bounding box center [442, 18] width 4 height 7
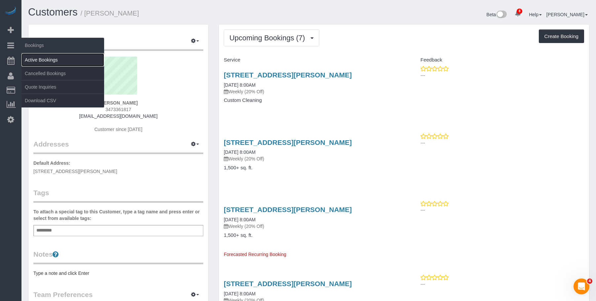
click at [48, 60] on link "Active Bookings" at bounding box center [62, 59] width 83 height 13
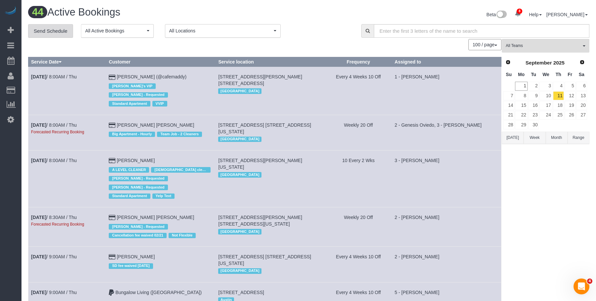
click at [62, 29] on link "Send Schedule" at bounding box center [50, 31] width 45 height 14
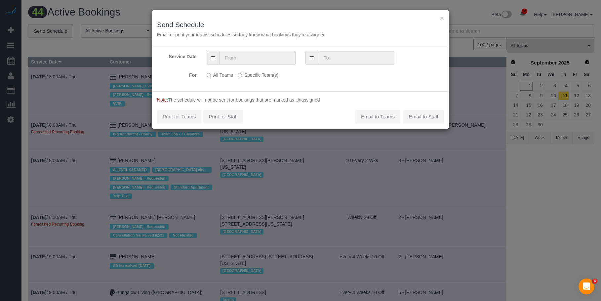
click at [257, 58] on input "text" at bounding box center [257, 58] width 76 height 14
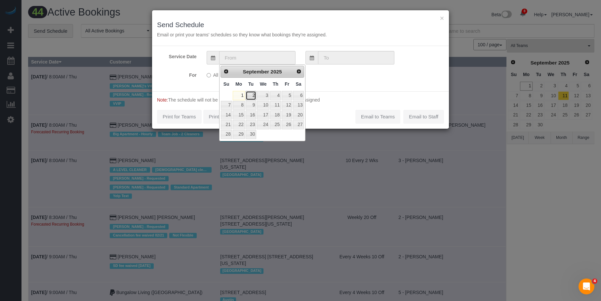
click at [251, 95] on link "2" at bounding box center [251, 95] width 11 height 9
type input "[DATE]"
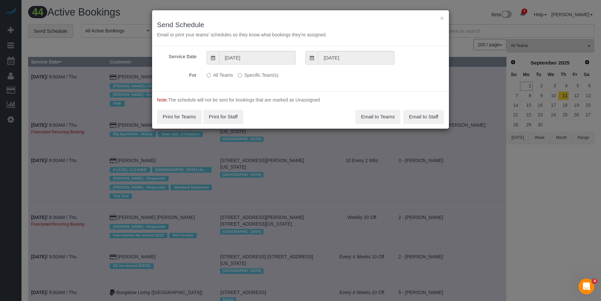
click at [265, 75] on label "Specific Team(s)" at bounding box center [258, 73] width 41 height 9
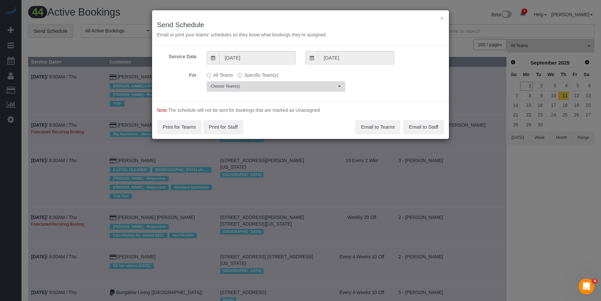
click at [301, 88] on span "Choose Team(s)" at bounding box center [274, 87] width 126 height 6
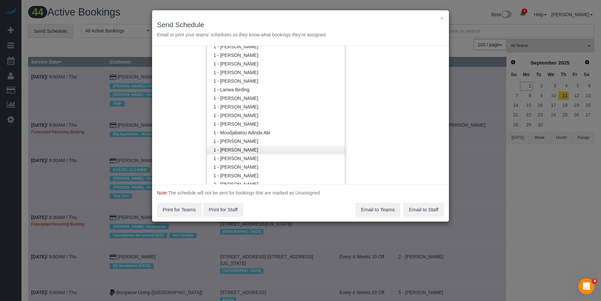
scroll to position [200, 0]
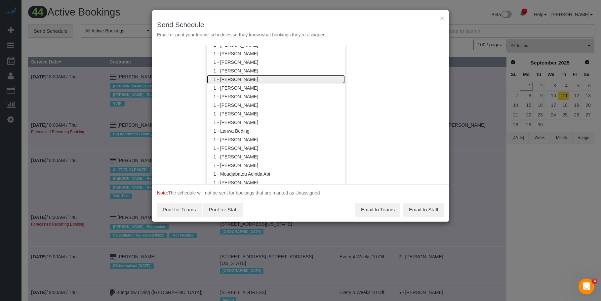
click at [266, 76] on link "1 - [PERSON_NAME]" at bounding box center [276, 79] width 138 height 9
click at [280, 15] on div "× Send Schedule Email or print your teams' schedules so they know what bookings…" at bounding box center [300, 28] width 297 height 36
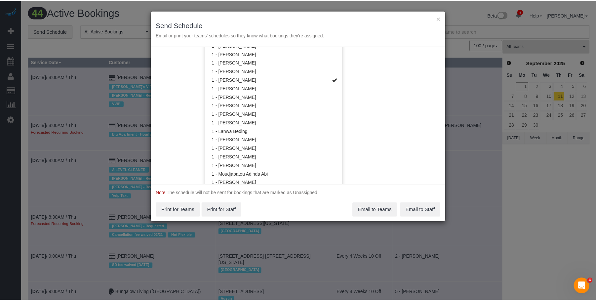
scroll to position [0, 0]
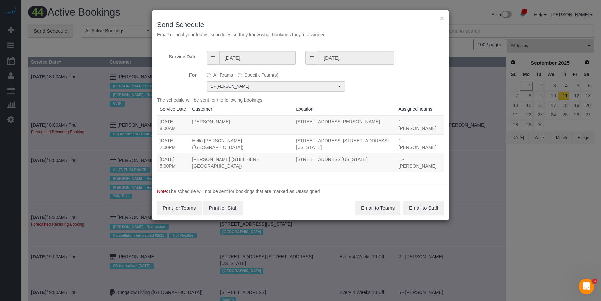
drag, startPoint x: 183, startPoint y: 122, endPoint x: 381, endPoint y: 124, distance: 197.7
click at [383, 124] on tr "09/02/2025 8:00AM Genara Burks 197 Gordon Street, Apt 2k, Staten Island, NY 103…" at bounding box center [300, 124] width 287 height 19
click at [189, 127] on td "09/02/2025 8:00AM" at bounding box center [173, 124] width 32 height 19
drag, startPoint x: 184, startPoint y: 123, endPoint x: 396, endPoint y: 125, distance: 212.3
click at [396, 125] on tr "09/02/2025 8:00AM Genara Burks 197 Gordon Street, Apt 2k, Staten Island, NY 103…" at bounding box center [300, 124] width 287 height 19
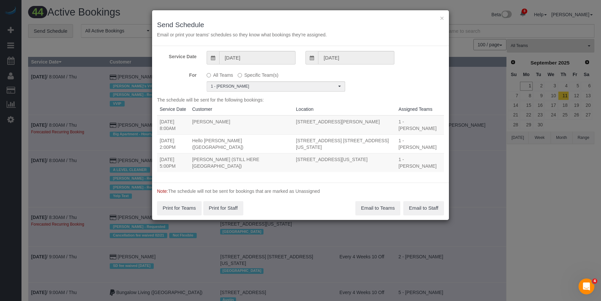
copy tr "8:00AM Genara Burks 197 Gordon Street, Apt 2k, Staten Island, NY 10304"
drag, startPoint x: 184, startPoint y: 136, endPoint x: 394, endPoint y: 136, distance: 209.6
click at [394, 136] on tr "09/02/2025 2:00PM Hello Alfred (NYC) 325 North End Ave, Apt. 12d, New York, NY …" at bounding box center [300, 143] width 287 height 19
copy tr "2:00PM Hello Alfred (NYC) 325 North End Ave, Apt. 12d, New York, NY 10282"
drag, startPoint x: 184, startPoint y: 146, endPoint x: 391, endPoint y: 147, distance: 206.6
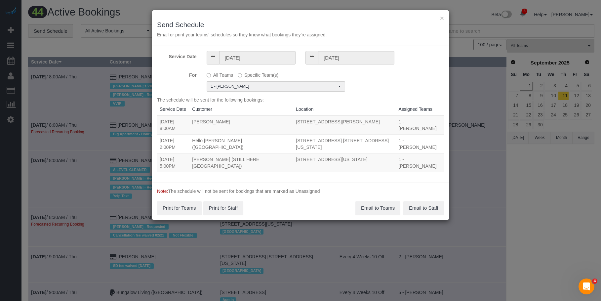
click at [391, 153] on tr "09/02/2025 5:00PM William Jewkes (STILL HERE NYC) 167 Canal Street, 3rd Floor, …" at bounding box center [300, 162] width 287 height 19
copy tr "5:00PM William Jewkes (STILL HERE NYC) 167 Canal Street, 3rd Floor, New York, N…"
click at [371, 201] on button "Email to Teams" at bounding box center [377, 208] width 45 height 14
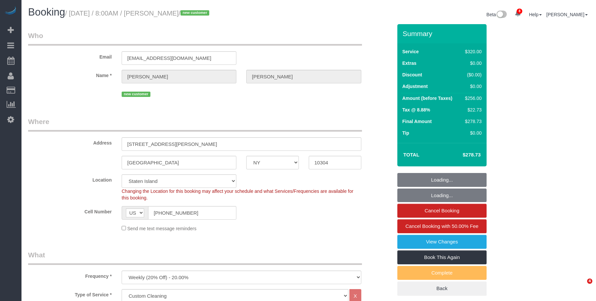
select select "NY"
select select "240"
select select "spot1"
select select "number:56"
select select "number:79"
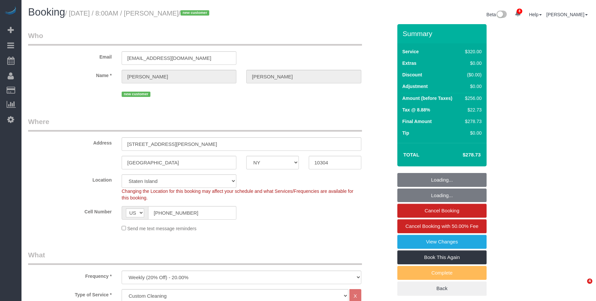
select select "number:13"
select select "number:5"
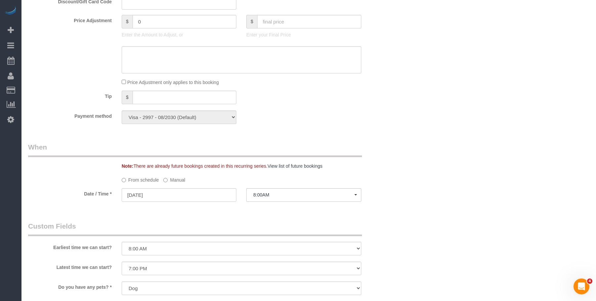
scroll to position [298, 0]
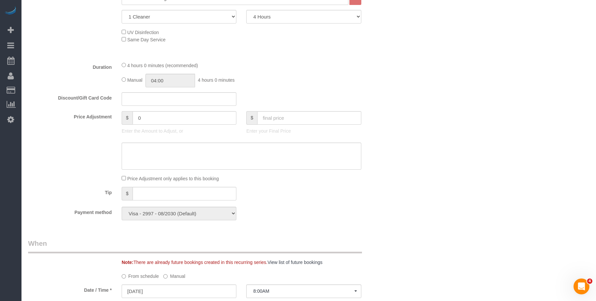
drag, startPoint x: 382, startPoint y: 75, endPoint x: 434, endPoint y: 8, distance: 84.5
click at [384, 72] on div "Duration 4 hours 0 minutes (recommended) Manual 04:00 4 hours 0 minutes" at bounding box center [210, 74] width 374 height 26
click at [324, 61] on div "4 hours 0 minutes (recommended)" at bounding box center [242, 64] width 240 height 7
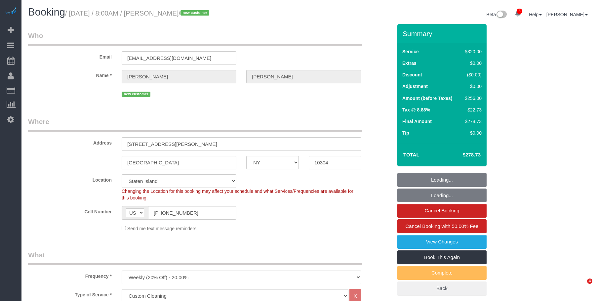
select select "NY"
select select "240"
select select "spot1"
select select "number:56"
select select "number:79"
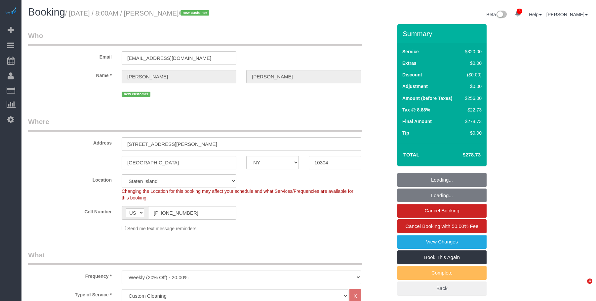
select select "number:13"
select select "number:5"
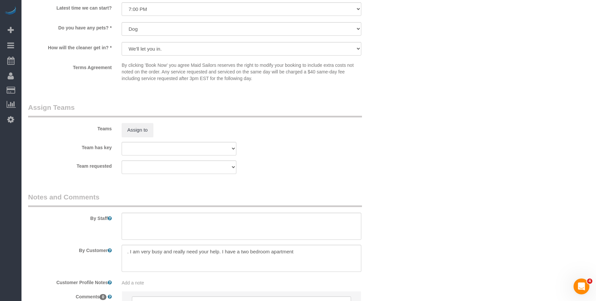
scroll to position [722, 0]
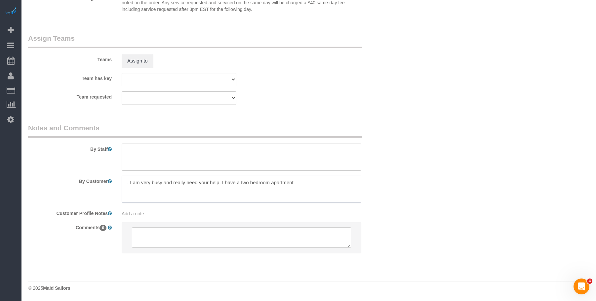
click at [213, 193] on textarea at bounding box center [242, 189] width 240 height 27
paste textarea "Do a standard cleaning of my 1-bedroom, 2-bathroom apartment (~1,200–1,500 sq. …"
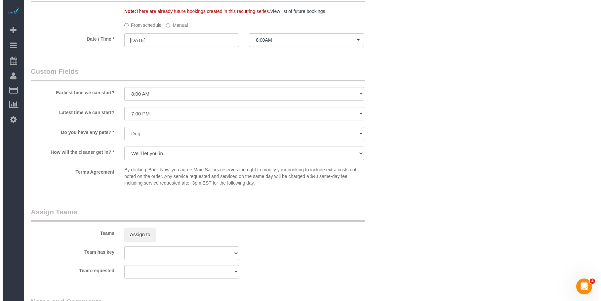
scroll to position [557, 0]
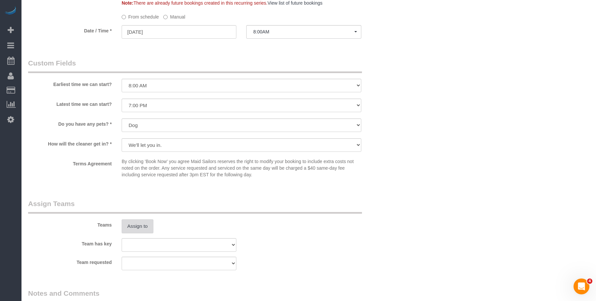
type textarea "Do a standard cleaning of my 1-bedroom, 2-bathroom apartment (~1,200–1,500 sq. …"
click at [139, 227] on button "Assign to" at bounding box center [138, 226] width 32 height 14
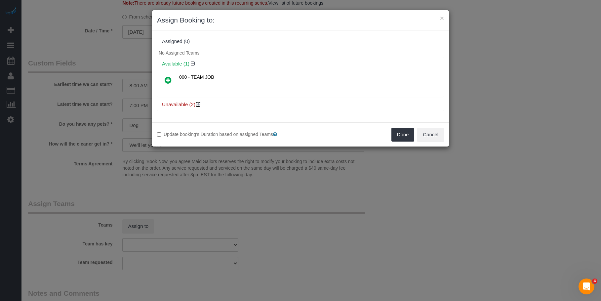
click at [199, 103] on icon at bounding box center [199, 104] width 4 height 5
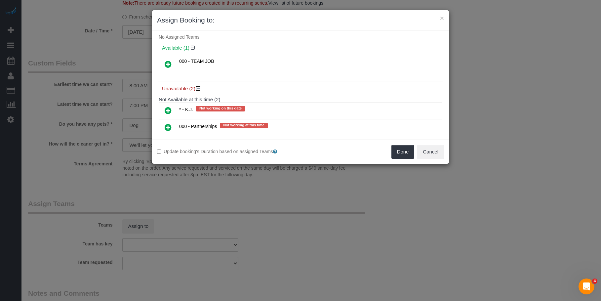
scroll to position [31, 0]
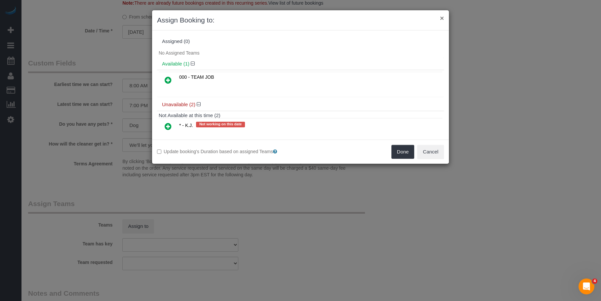
click at [443, 17] on button "×" at bounding box center [442, 18] width 4 height 7
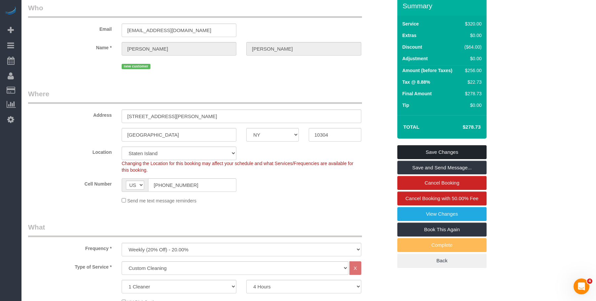
click at [451, 149] on link "Save Changes" at bounding box center [441, 152] width 89 height 14
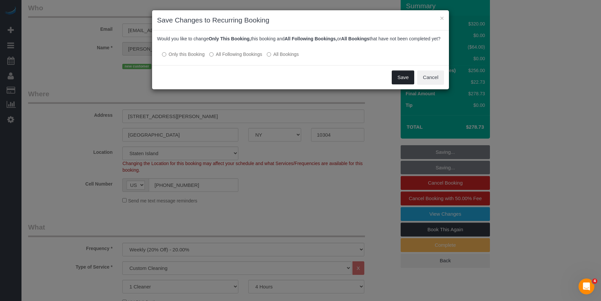
click at [407, 83] on button "Save" at bounding box center [403, 77] width 22 height 14
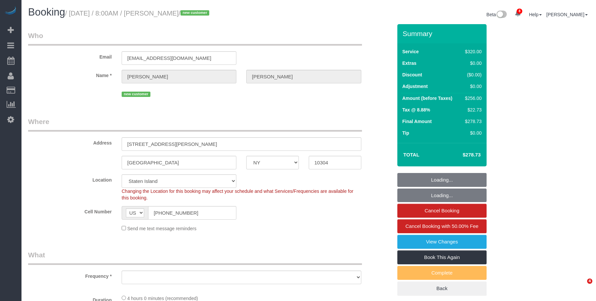
select select "NY"
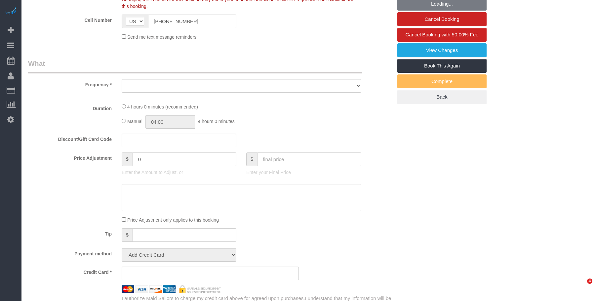
select select "string:stripe-pm_1S2eAF4VGloSiKo7vkQGNOUN"
select select "240"
select select "spot1"
select select "number:56"
select select "number:79"
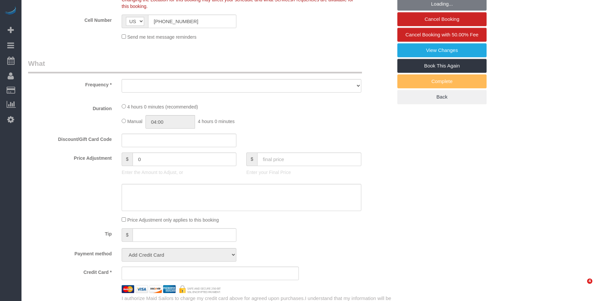
select select "number:13"
select select "number:5"
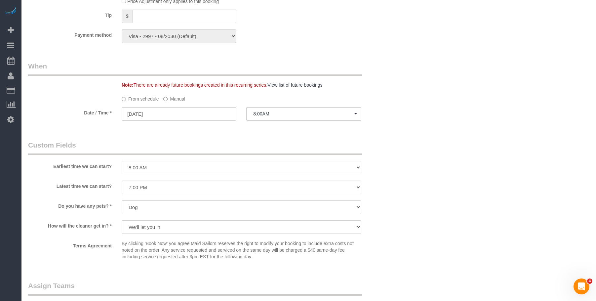
scroll to position [496, 0]
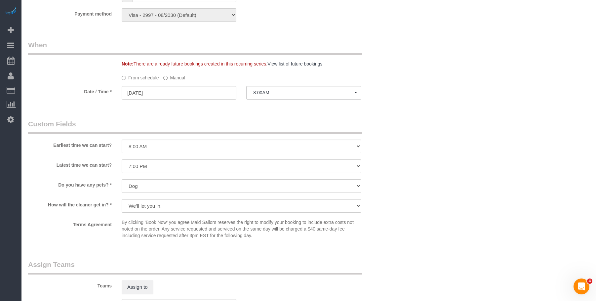
select select "object:1004"
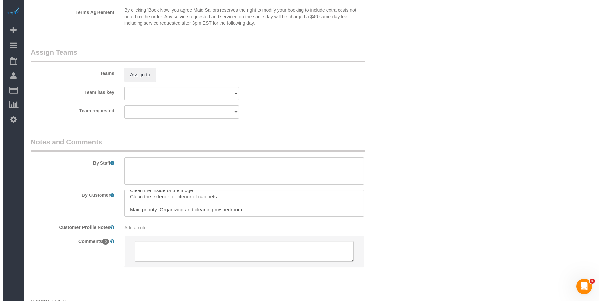
scroll to position [722, 0]
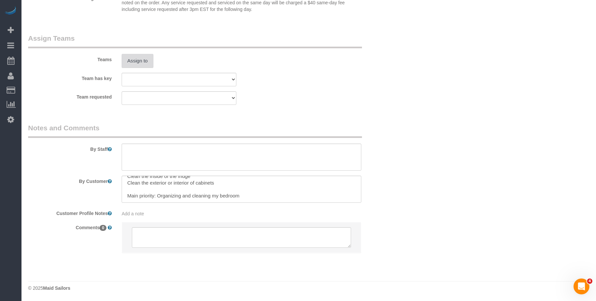
click at [137, 65] on button "Assign to" at bounding box center [138, 61] width 32 height 14
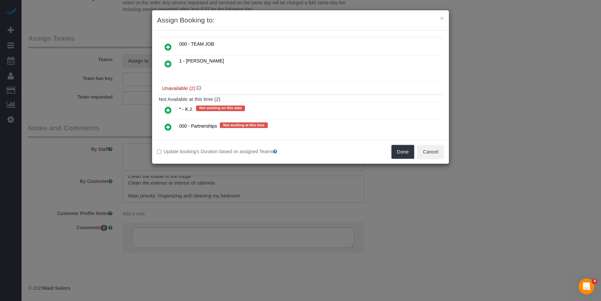
click at [170, 65] on icon at bounding box center [168, 64] width 7 height 8
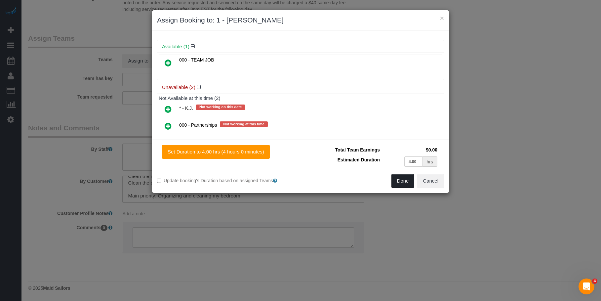
scroll to position [47, 0]
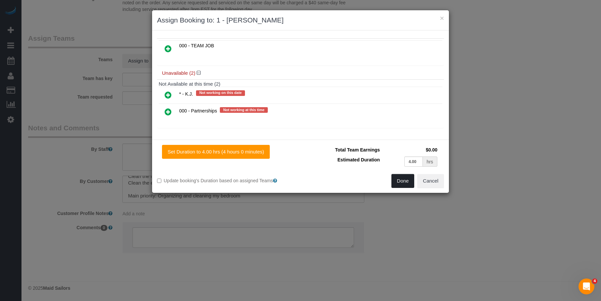
drag, startPoint x: 400, startPoint y: 182, endPoint x: 422, endPoint y: 186, distance: 22.0
click at [401, 182] on button "Done" at bounding box center [402, 181] width 23 height 14
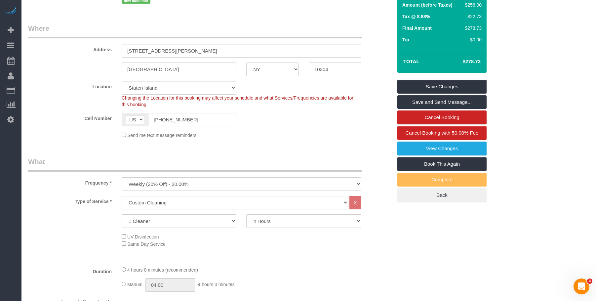
scroll to position [0, 0]
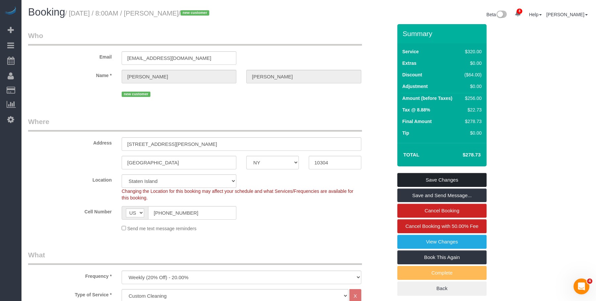
click at [473, 181] on link "Save Changes" at bounding box center [441, 180] width 89 height 14
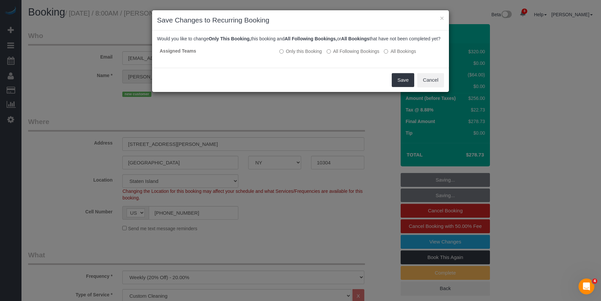
click at [319, 84] on div "Save Cancel" at bounding box center [300, 80] width 297 height 24
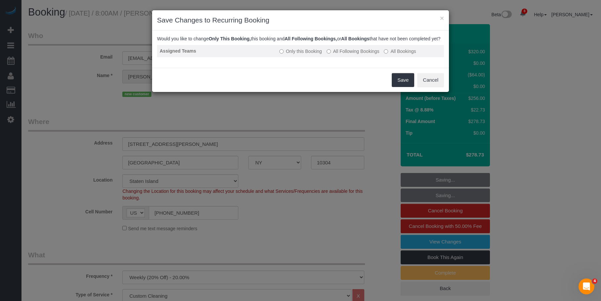
click at [355, 55] on label "All Following Bookings" at bounding box center [353, 51] width 53 height 7
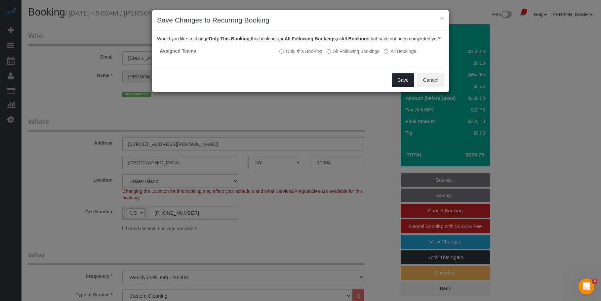
click at [399, 84] on button "Save" at bounding box center [403, 80] width 22 height 14
